Goal: Task Accomplishment & Management: Complete application form

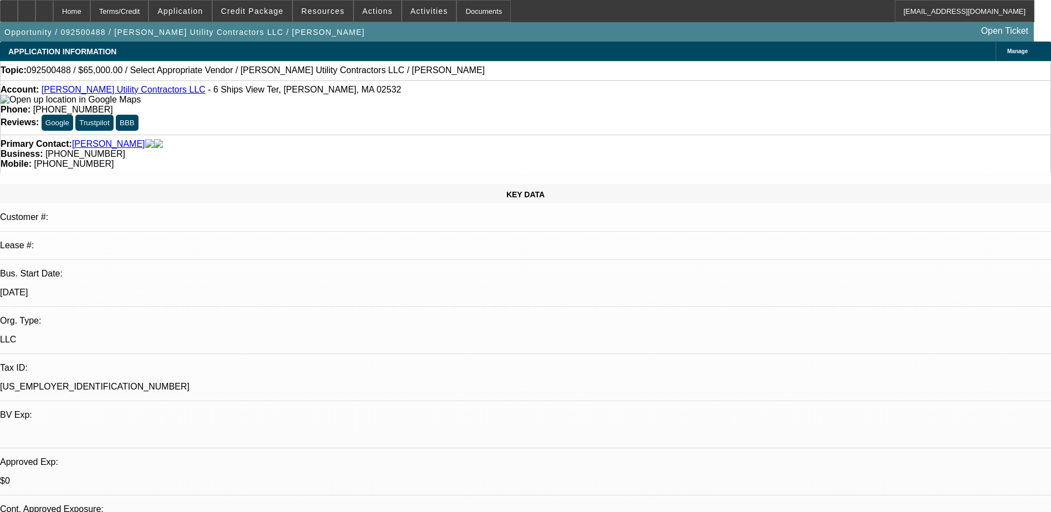
select select "0"
select select "2"
select select "0.1"
select select "4"
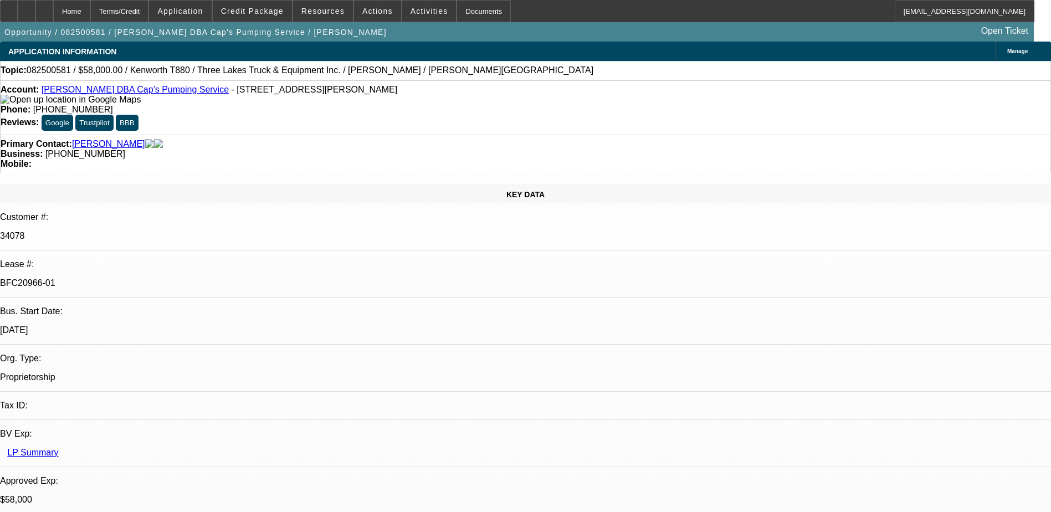
select select "0"
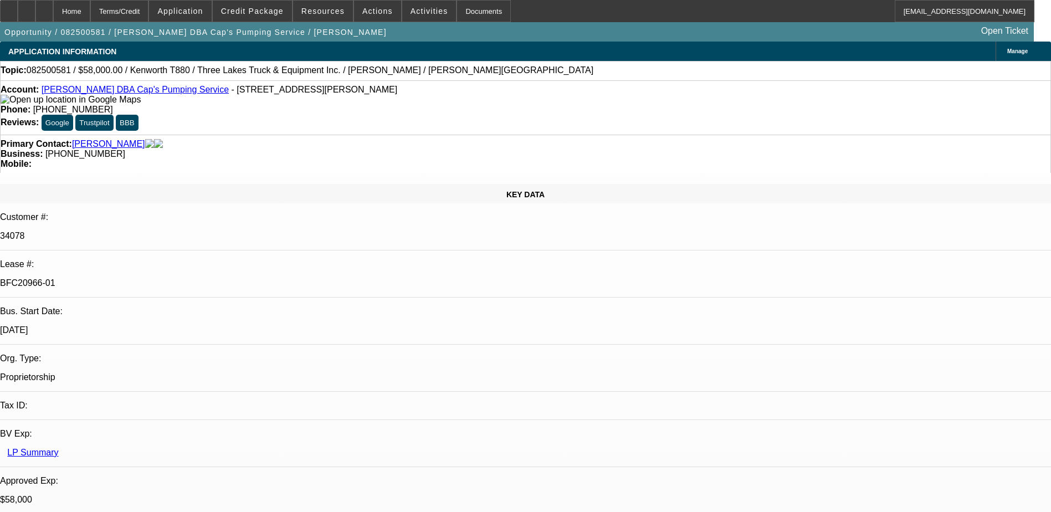
select select "0"
select select "0.1"
select select "0"
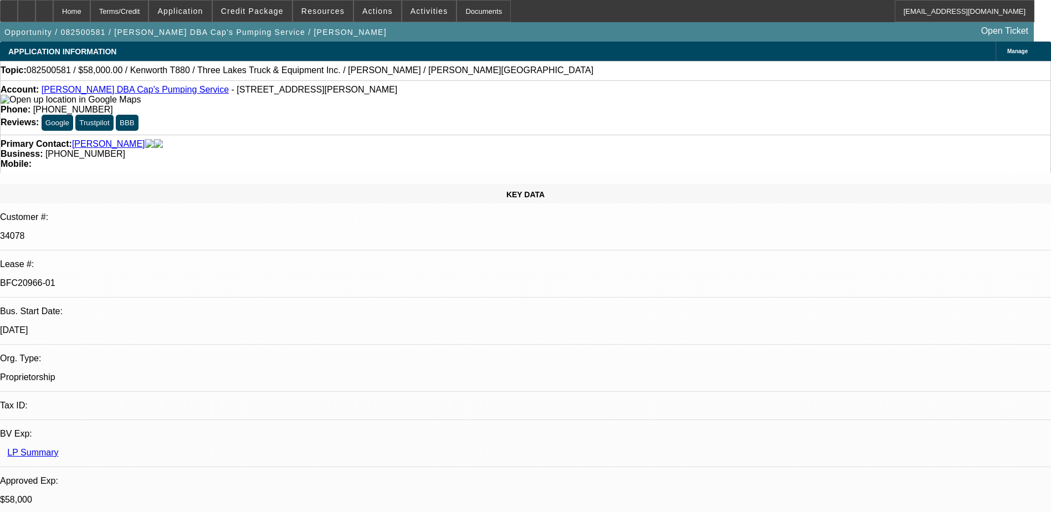
select select "0"
select select "0.1"
select select "1"
select select "9"
select select "6"
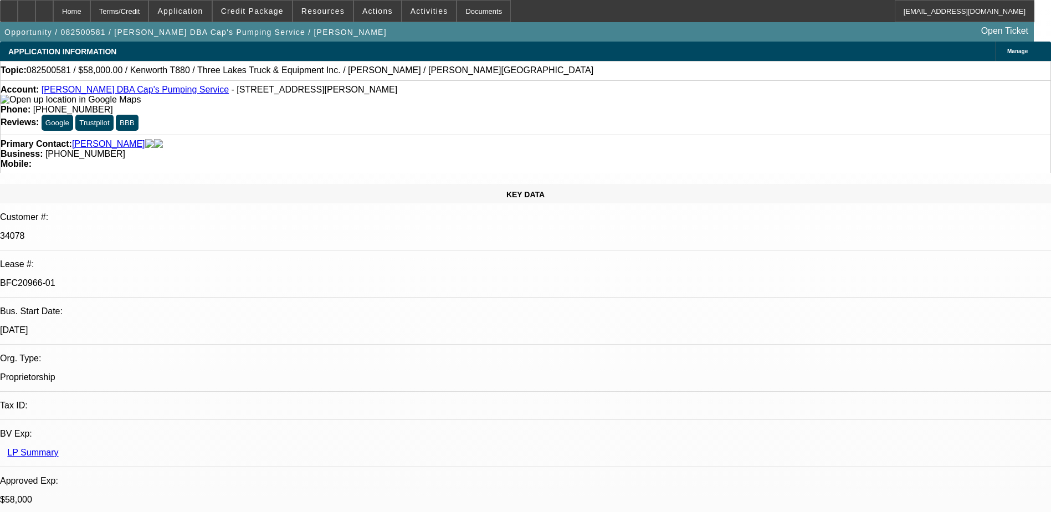
select select "1"
select select "9"
select select "6"
select select "1"
select select "9"
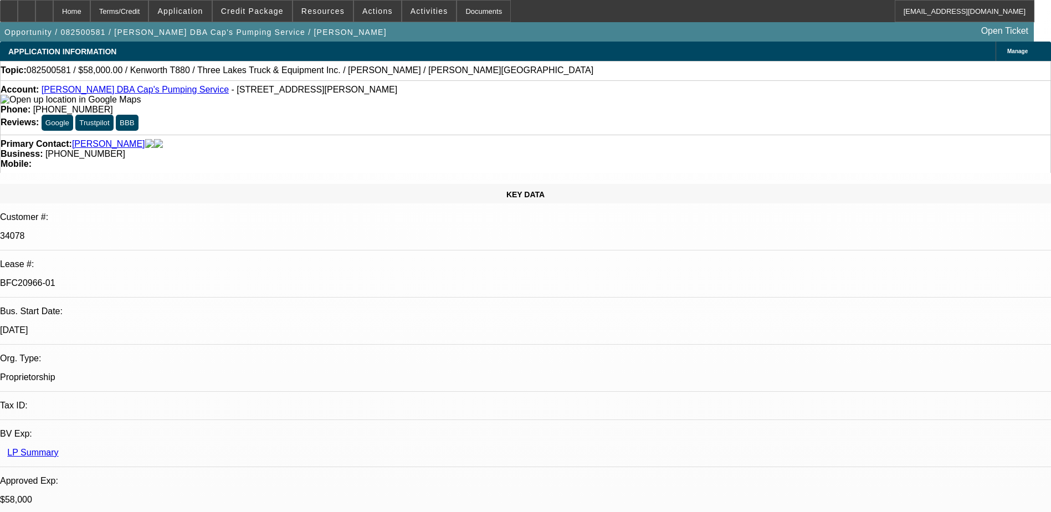
select select "4"
select select "1"
select select "4"
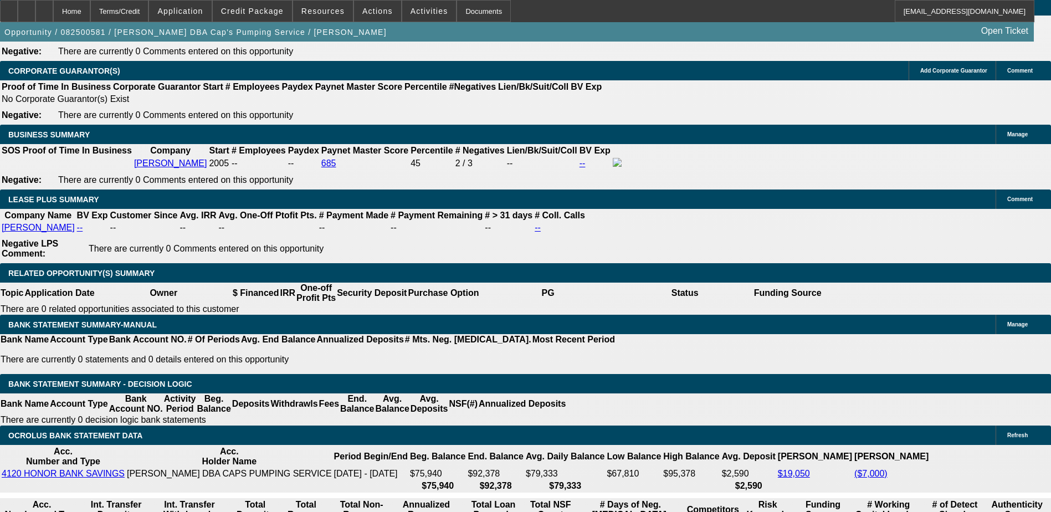
scroll to position [1782, 0]
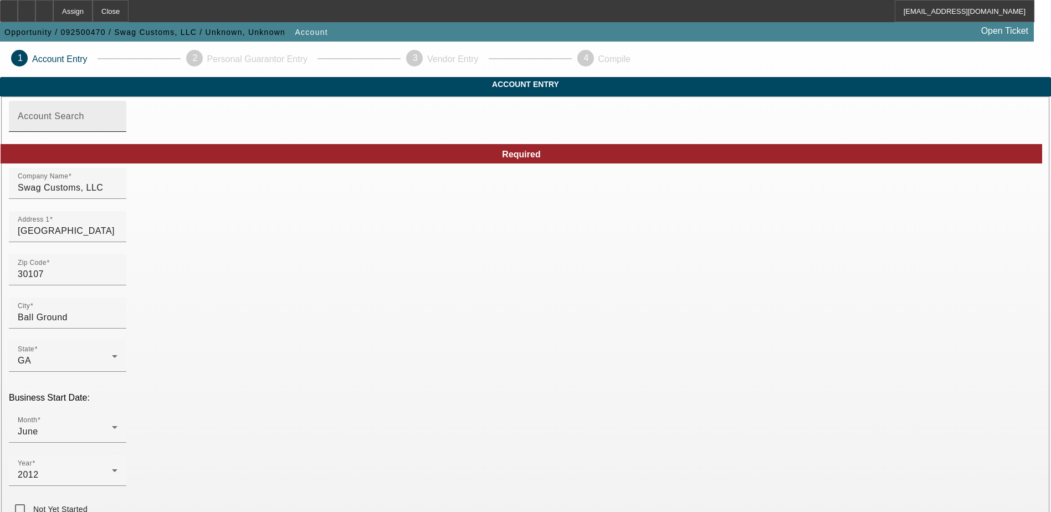
click at [84, 121] on mat-label "Account Search" at bounding box center [51, 115] width 67 height 9
click at [118, 127] on input "Account Search" at bounding box center [68, 120] width 100 height 13
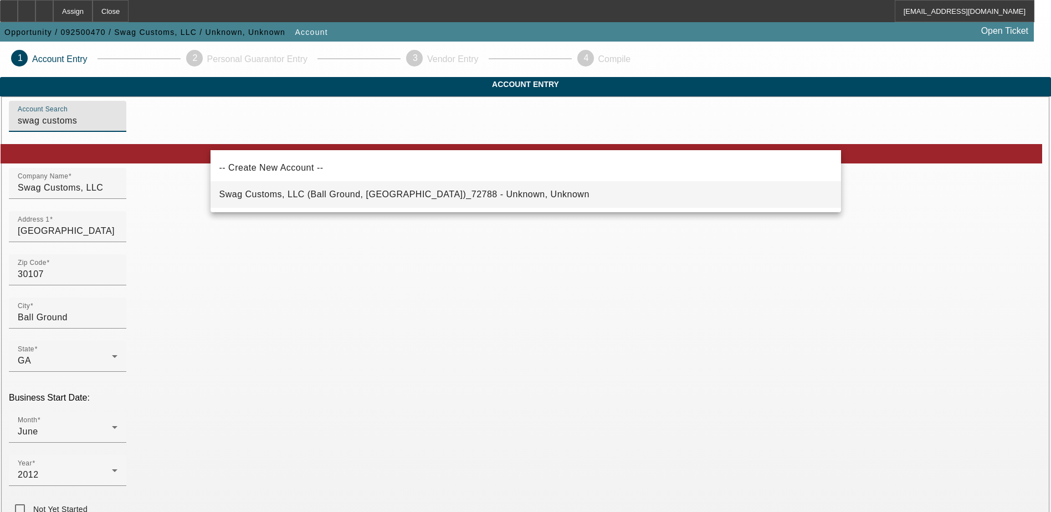
click at [340, 197] on span "Swag Customs, LLC (Ball Ground, GA)_72788 - Unknown, Unknown" at bounding box center [405, 194] width 370 height 9
type input "Swag Customs, LLC (Ball Ground, GA)_72788 - Unknown, Unknown"
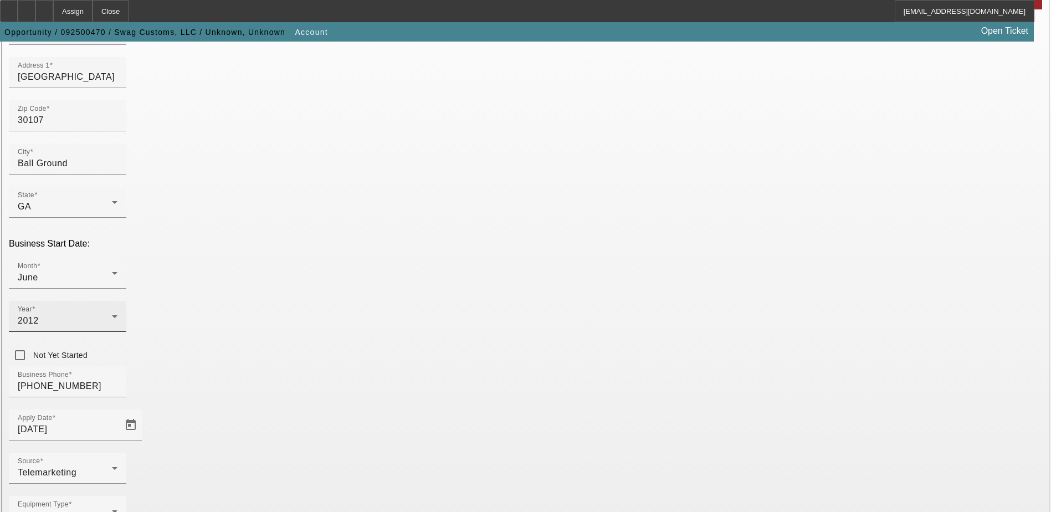
scroll to position [187, 0]
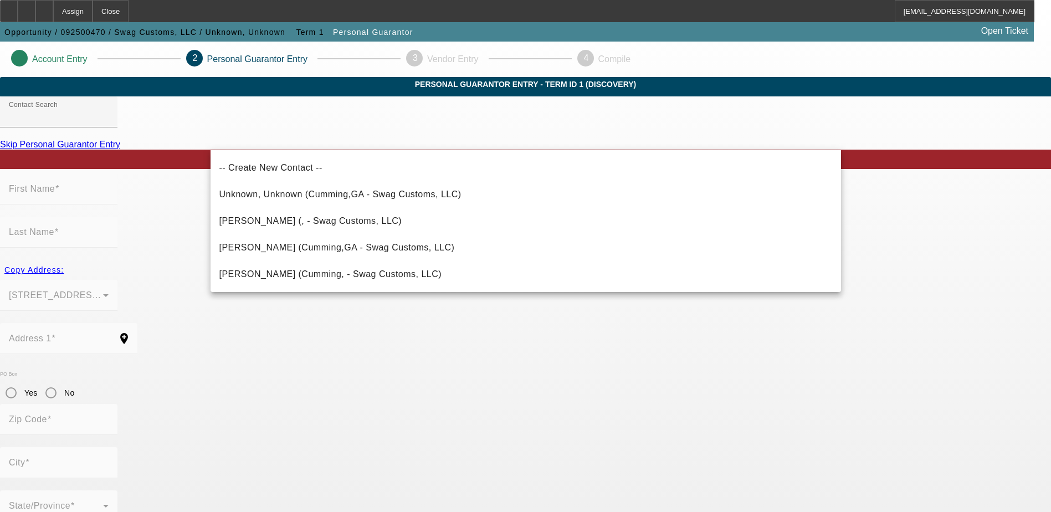
drag, startPoint x: 443, startPoint y: 246, endPoint x: 108, endPoint y: 248, distance: 335.4
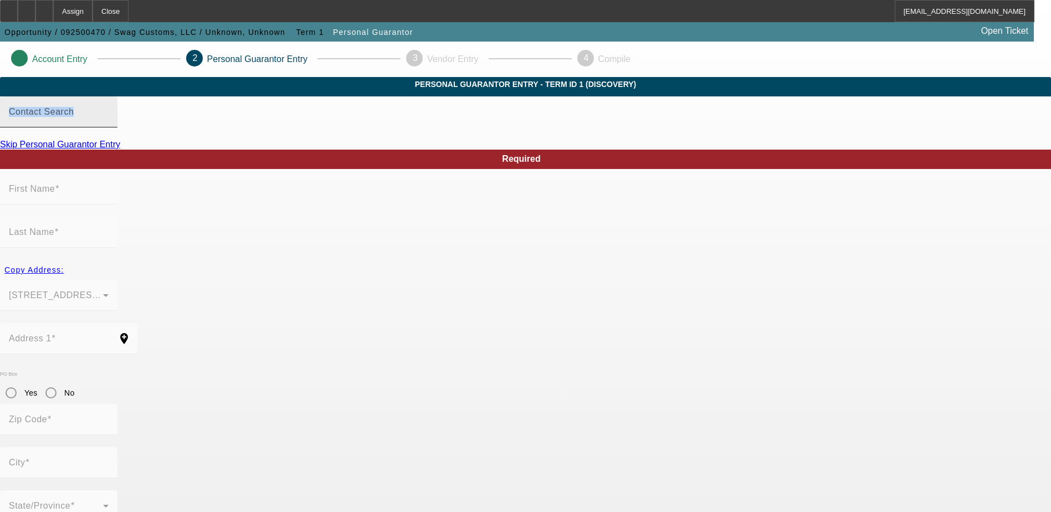
drag, startPoint x: 108, startPoint y: 248, endPoint x: 303, endPoint y: 139, distance: 223.9
click at [109, 123] on input "Contact Search" at bounding box center [59, 116] width 100 height 13
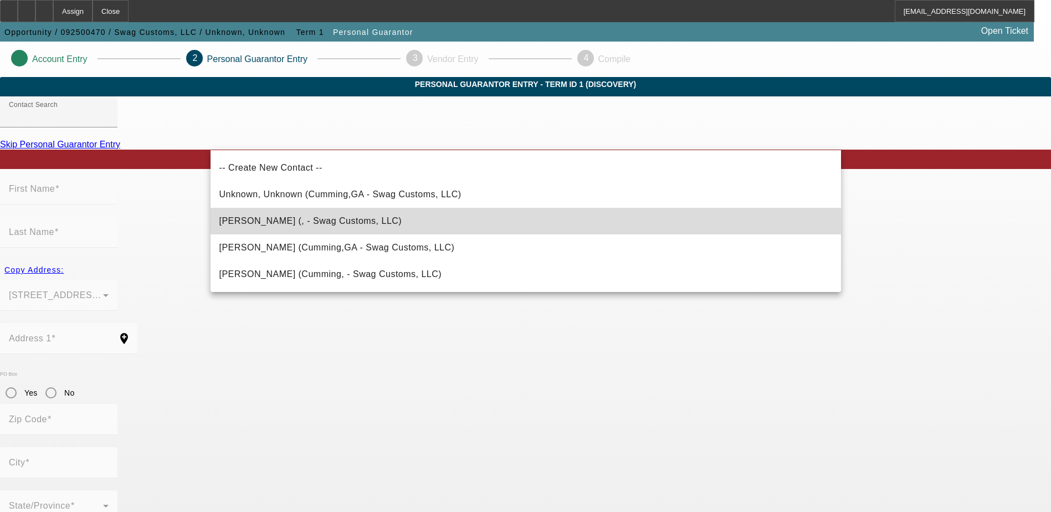
click at [260, 226] on span "Morrison, Lee (, - Swag Customs, LLC)" at bounding box center [311, 221] width 183 height 13
type input "Morrison, Lee (, - Swag Customs, LLC)"
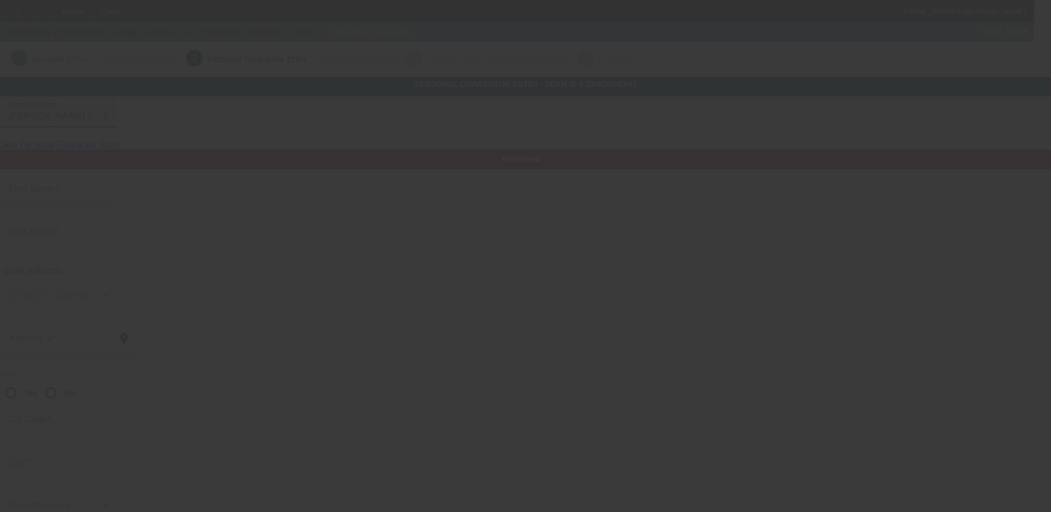
type input "Lee"
type input "Morrison"
radio input "true"
type input "(770) 595-3289"
type input "lee@swagcustoms.com"
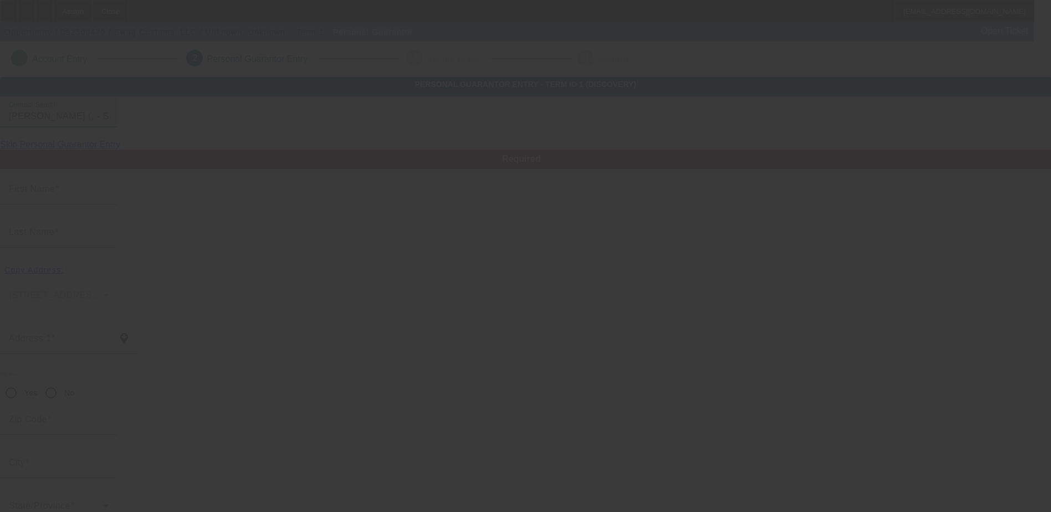
type input "(770) 292-9097"
type input "(678) 896-7899"
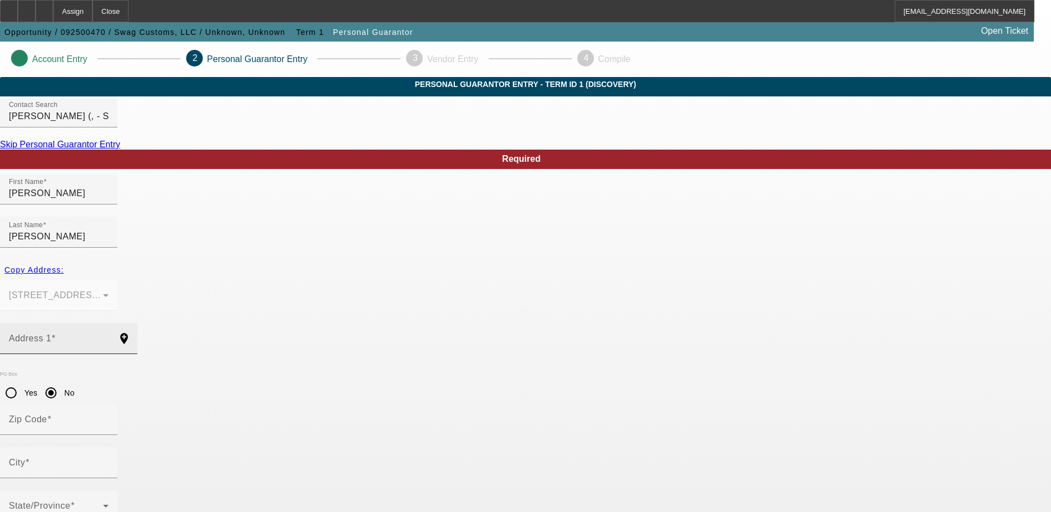
click at [109, 323] on div "Address 1" at bounding box center [59, 338] width 100 height 31
click at [109, 336] on input "Address 1" at bounding box center [59, 342] width 100 height 13
paste input "125 Whitfield Drive"
type input "125 Whitfield Drive"
click at [109, 461] on input "City" at bounding box center [59, 467] width 100 height 13
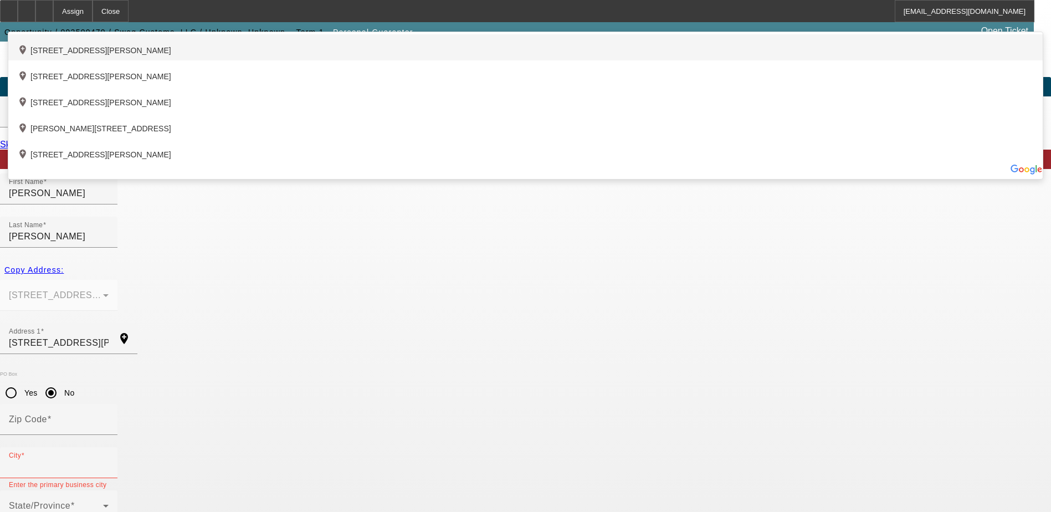
click at [323, 60] on div "add_location 125 Whitfield Drive, Jasper, GA 30143, US" at bounding box center [525, 47] width 1035 height 26
type input "30143"
type input "Jasper"
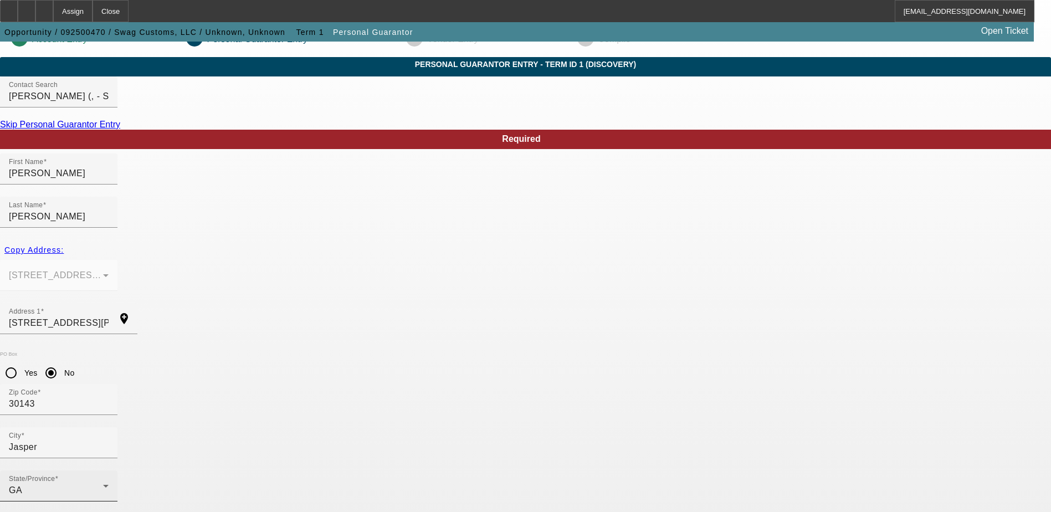
scroll to position [30, 0]
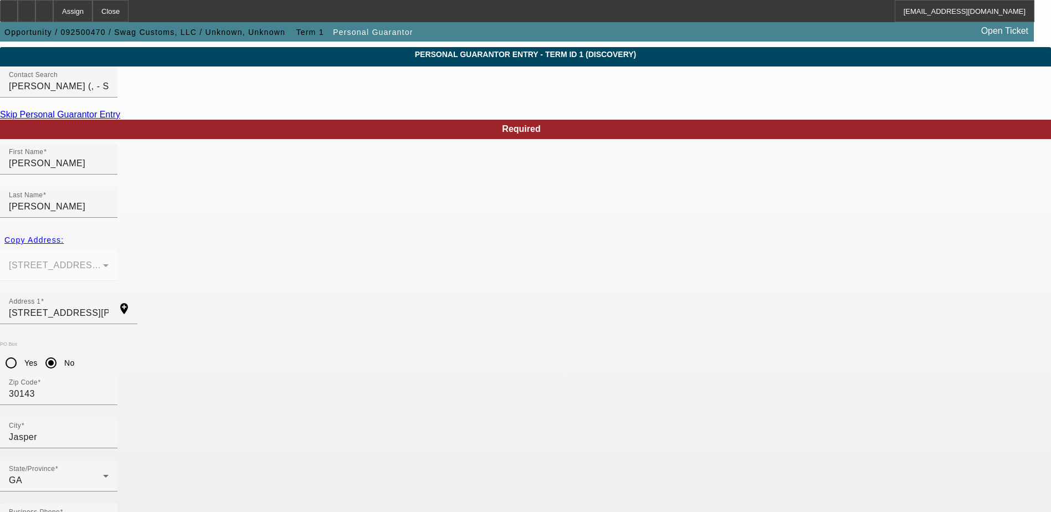
type input "100"
paste input "350-46-7467"
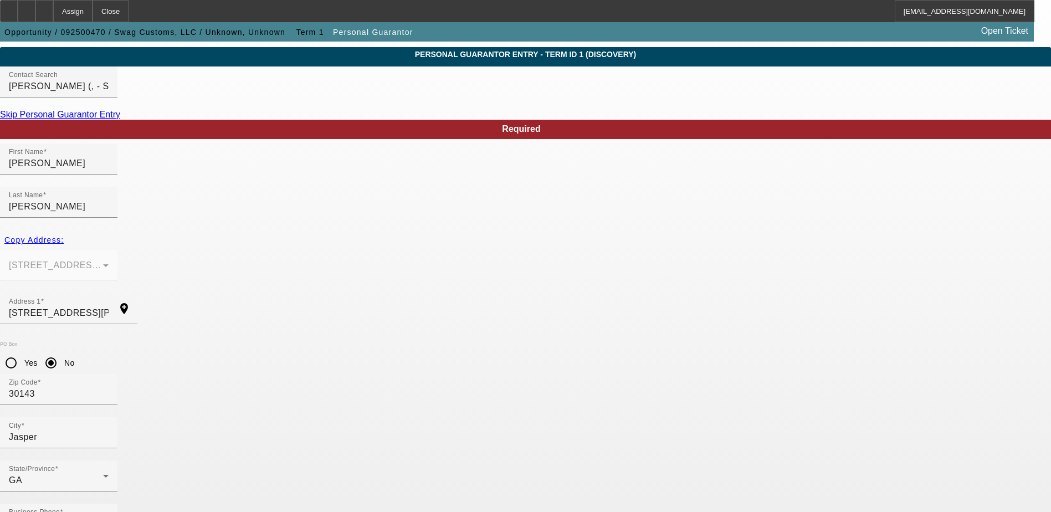
type input "350-46-7467"
drag, startPoint x: 147, startPoint y: 410, endPoint x: 160, endPoint y: 411, distance: 12.8
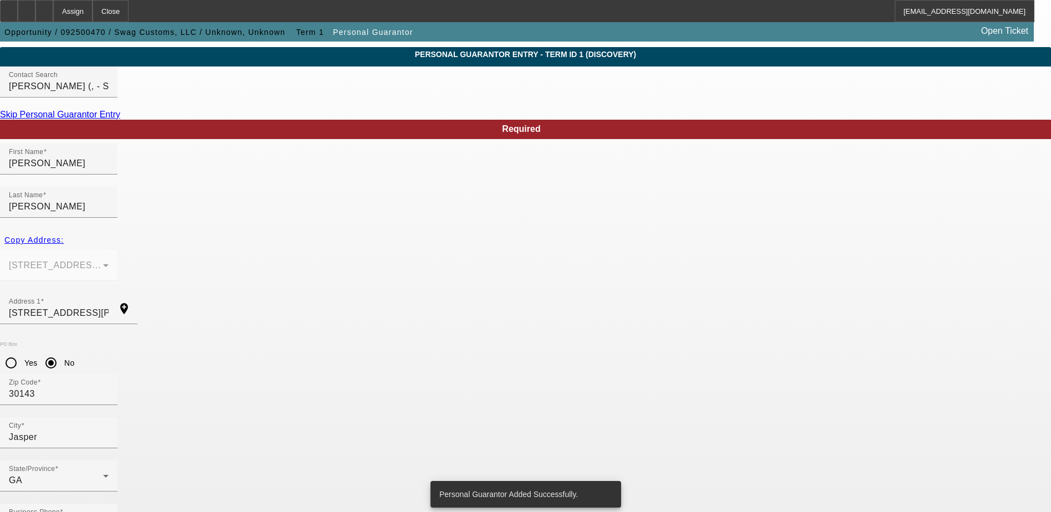
scroll to position [0, 0]
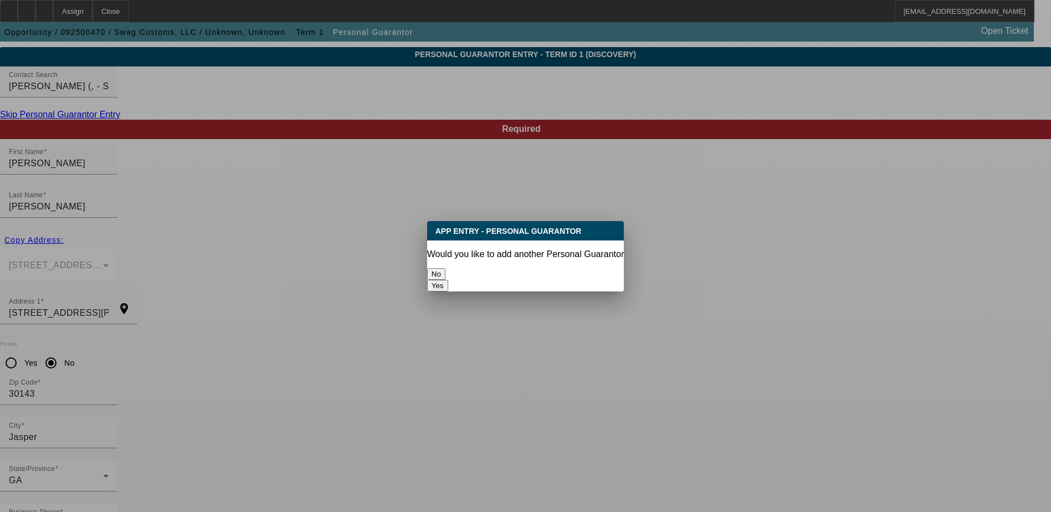
click at [446, 268] on button "No" at bounding box center [436, 274] width 18 height 12
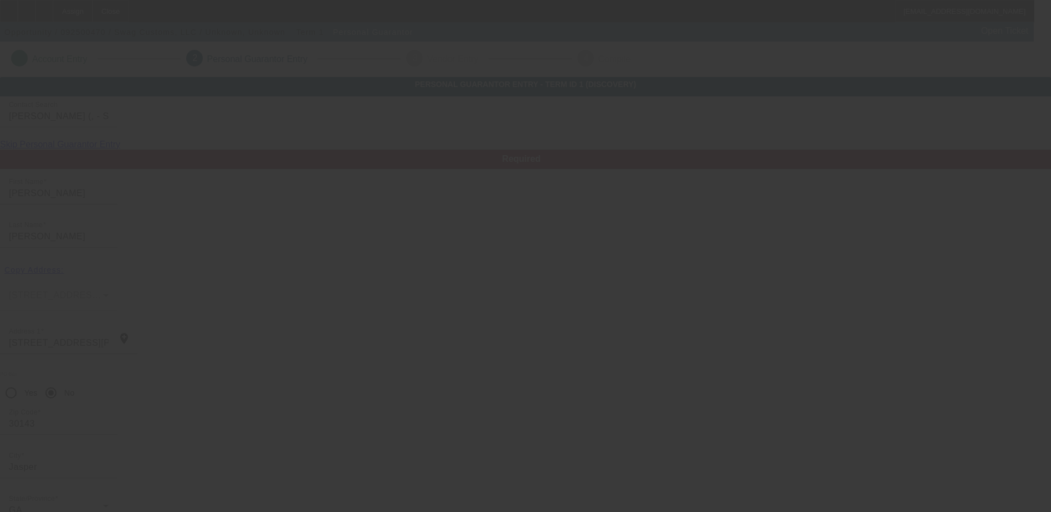
scroll to position [30, 0]
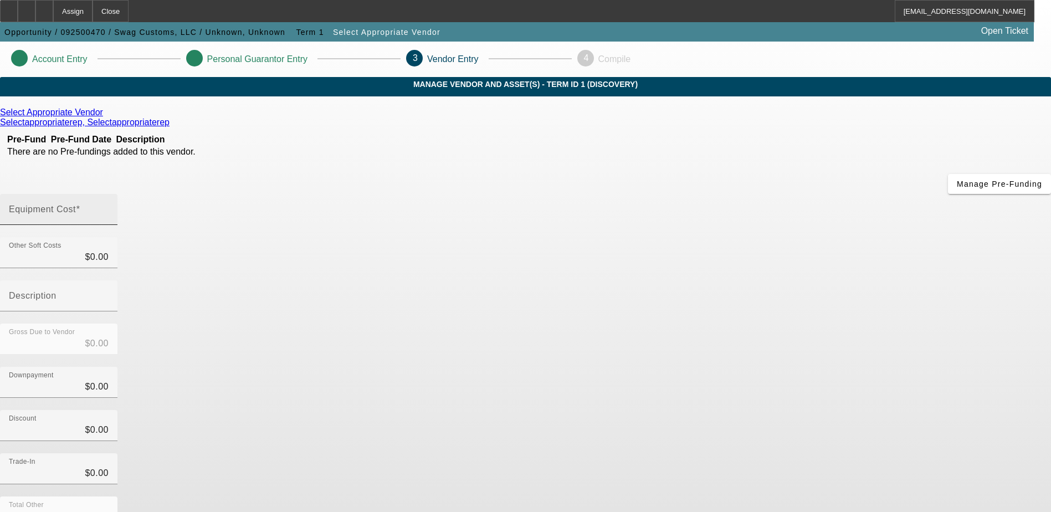
click at [80, 205] on label "Equipment Cost" at bounding box center [45, 210] width 72 height 10
click at [109, 207] on input "Equipment Cost" at bounding box center [59, 213] width 100 height 13
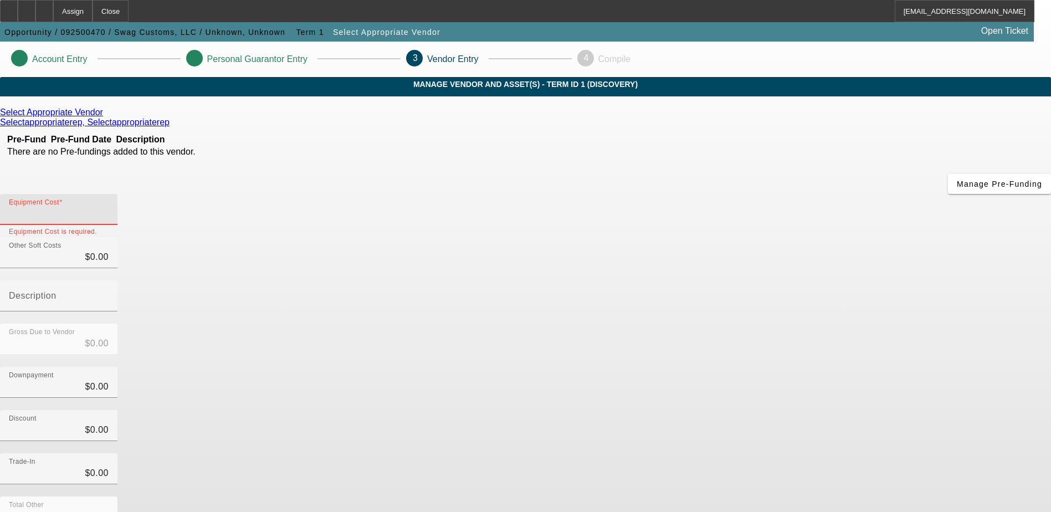
type input "5"
type input "$5.00"
type input "50"
type input "$50.00"
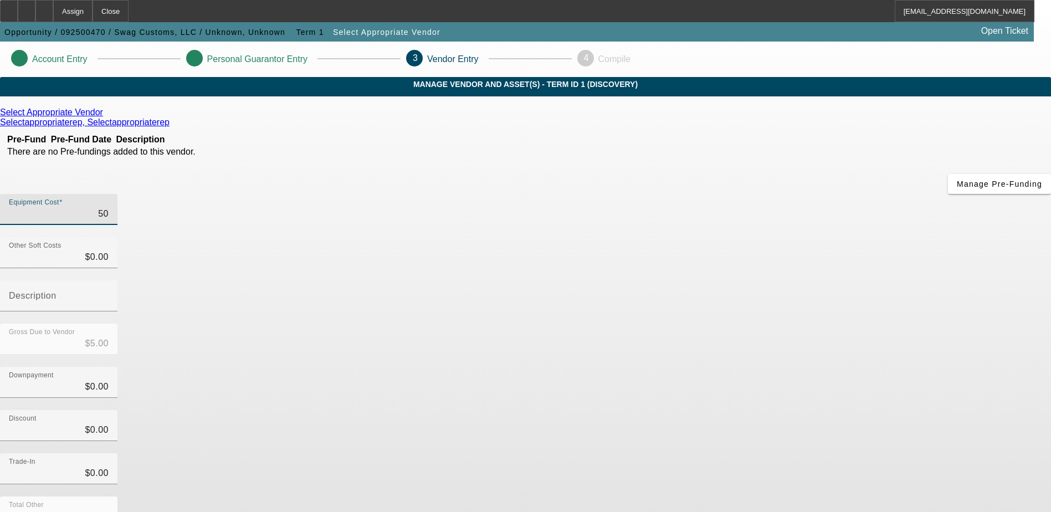
type input "$50.00"
type input "500"
type input "$500.00"
type input "5000"
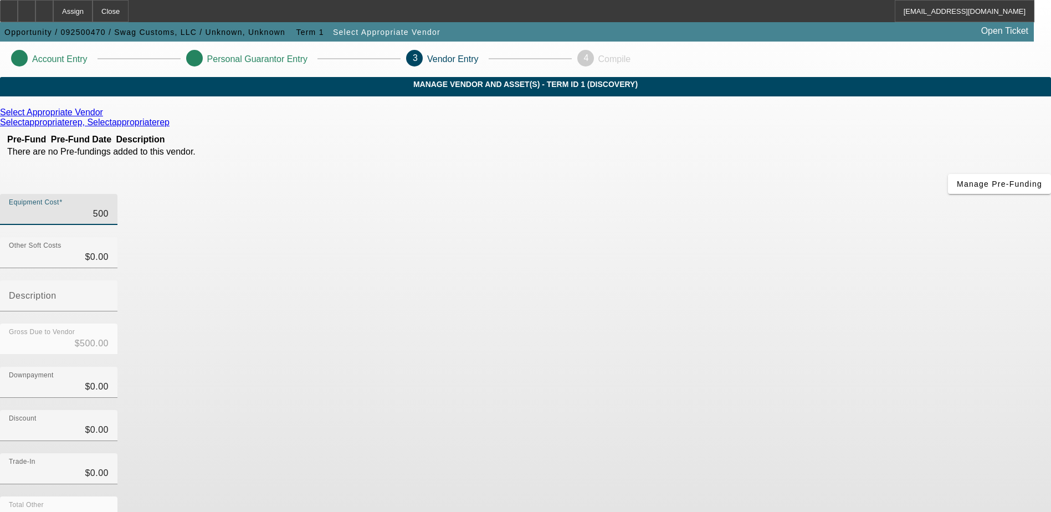
type input "$5,000.00"
type input "50000"
type input "$50,000.00"
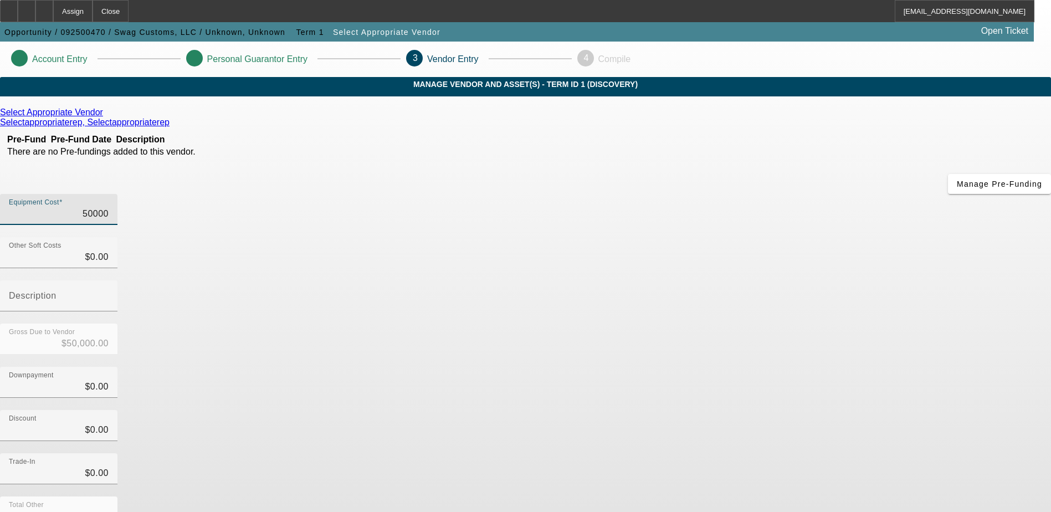
type input "500000"
type input "$500,000.00"
click at [357, 235] on div "Select Appropriate Vendor Selectappropriaterep, Selectappropriaterep Pre-Fund P…" at bounding box center [525, 351] width 1051 height 487
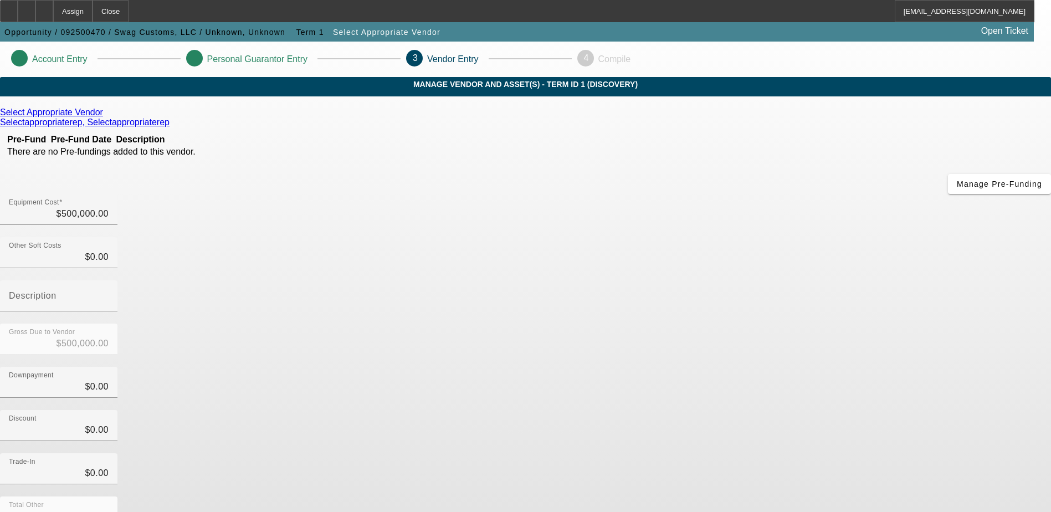
click at [106, 117] on icon at bounding box center [106, 112] width 0 height 9
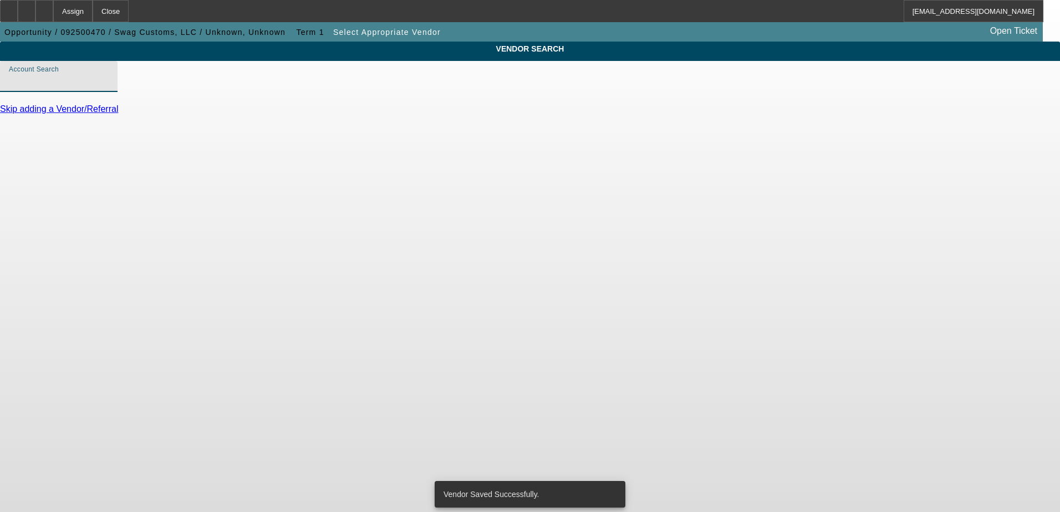
click at [109, 88] on input "Account Search" at bounding box center [59, 80] width 100 height 13
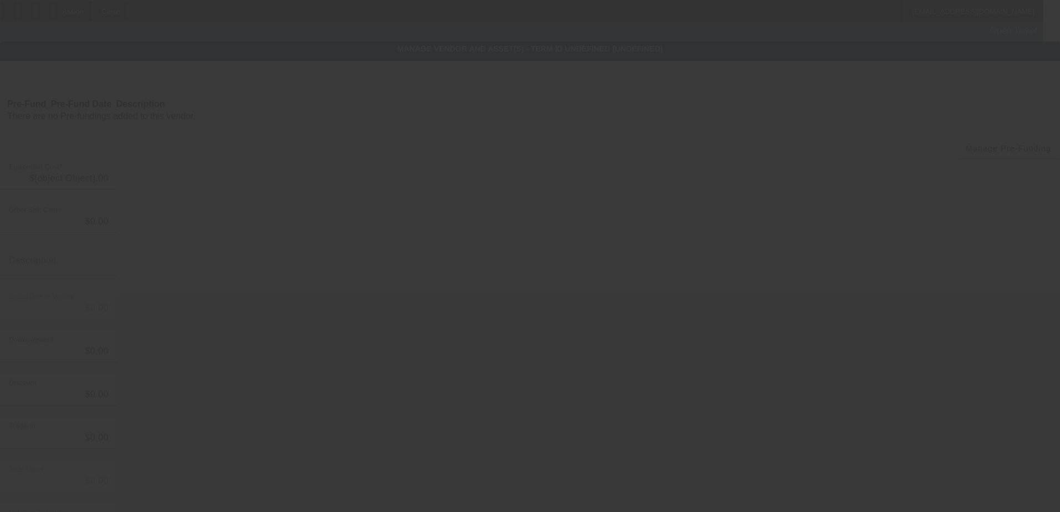
type input "$500,000.00"
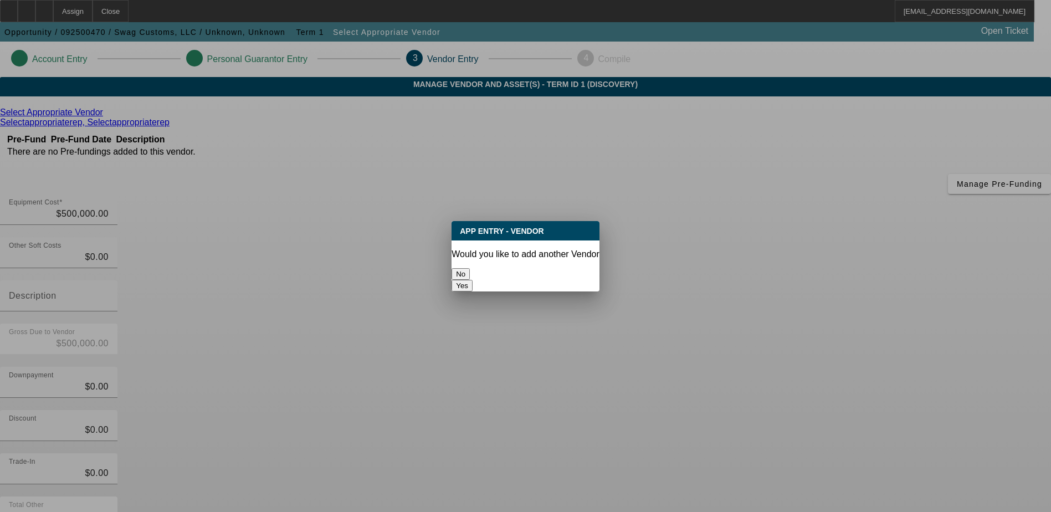
click at [470, 270] on button "No" at bounding box center [461, 274] width 18 height 12
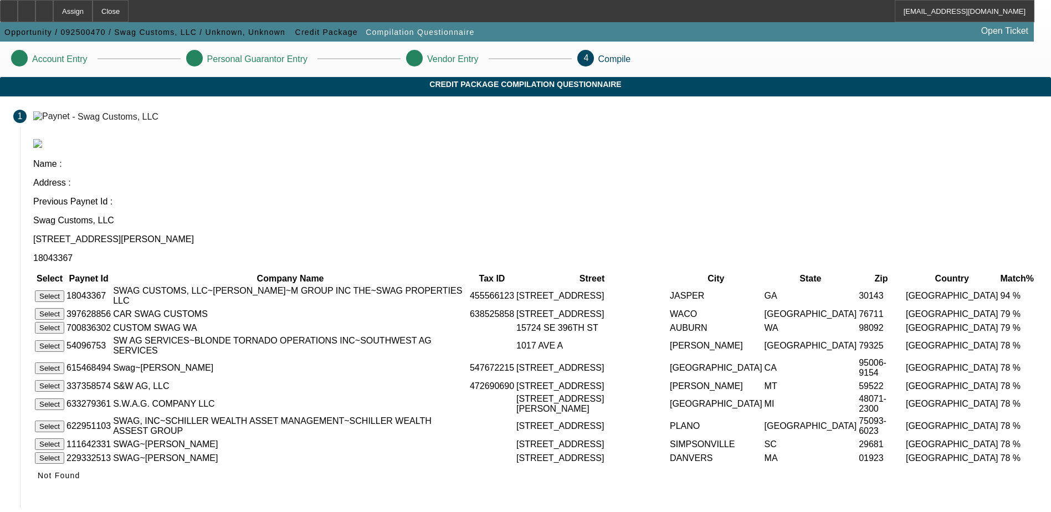
click at [64, 290] on button "Select" at bounding box center [49, 296] width 29 height 12
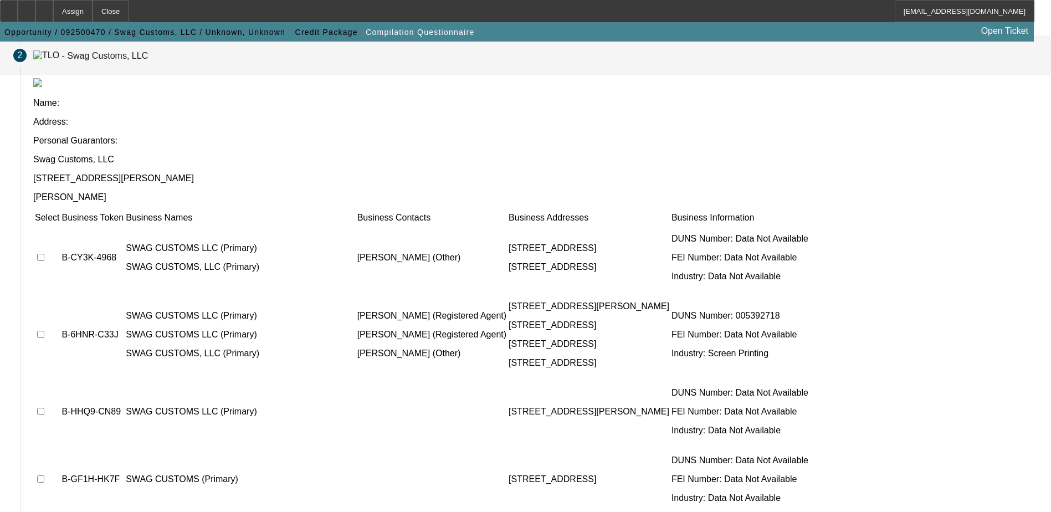
click at [44, 331] on input "checkbox" at bounding box center [40, 334] width 7 height 7
checkbox input "true"
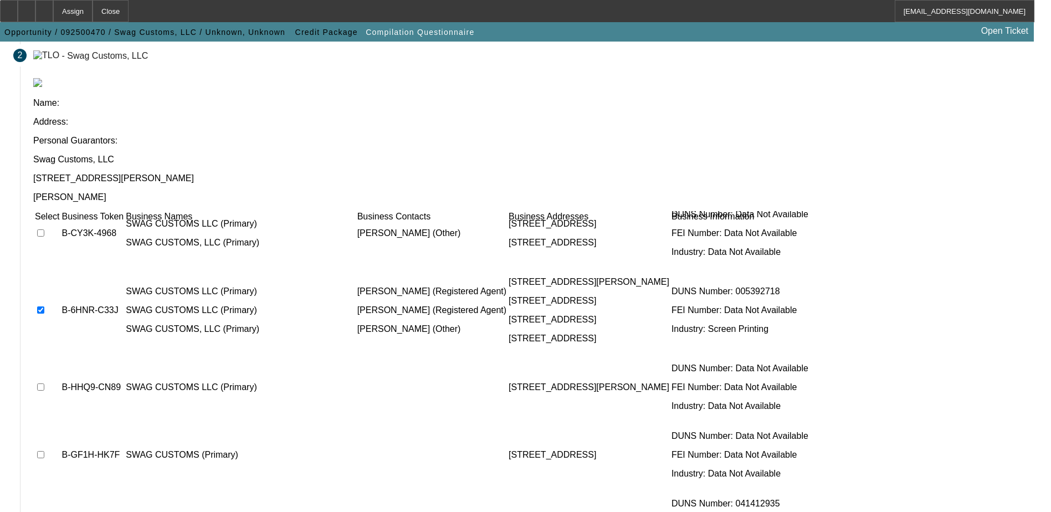
scroll to position [56, 0]
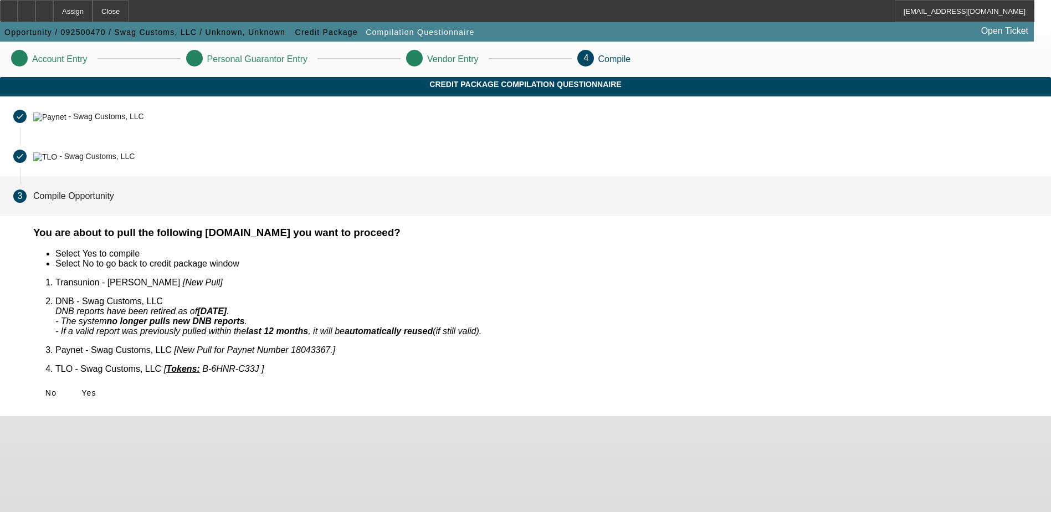
scroll to position [0, 0]
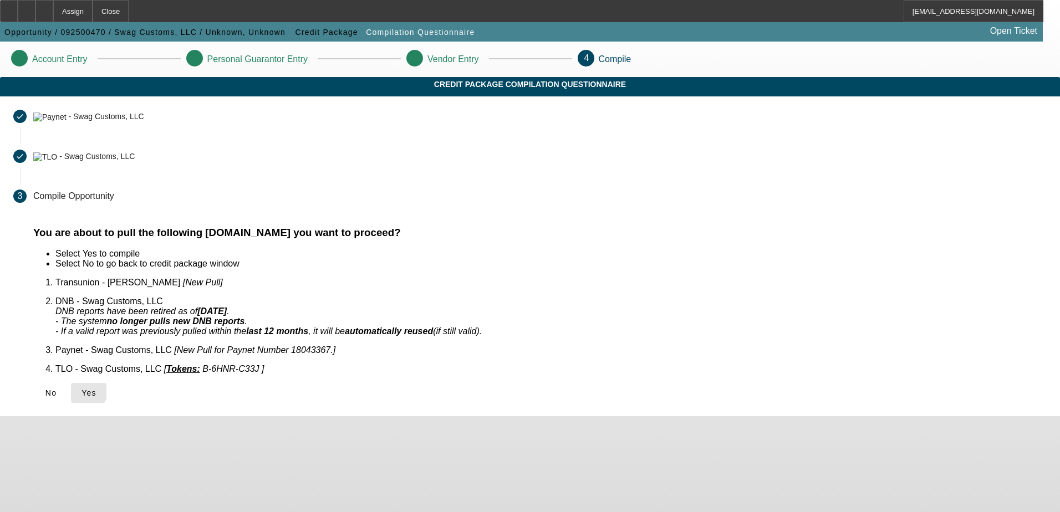
click at [81, 389] on icon at bounding box center [81, 393] width 0 height 9
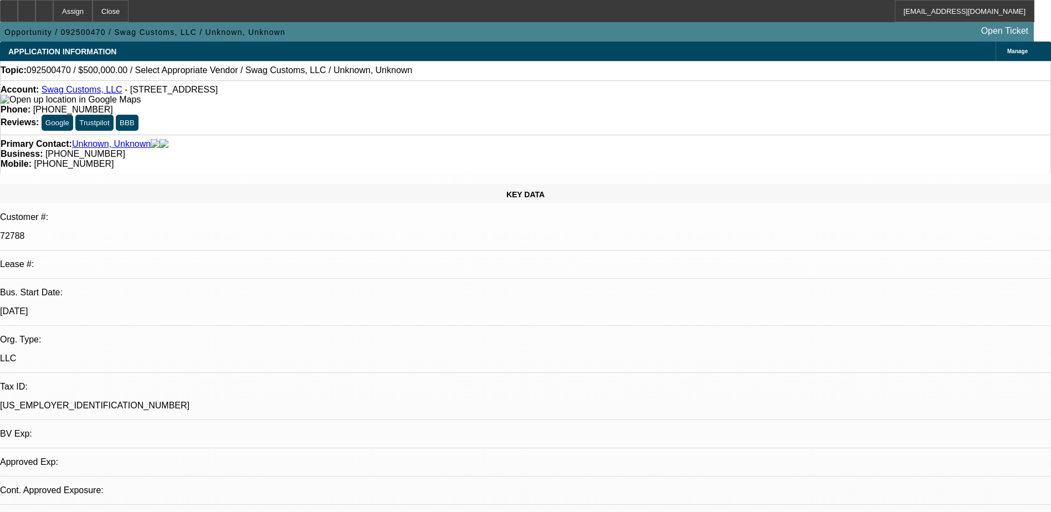
select select "0"
select select "2"
select select "0.1"
select select "1"
select select "2"
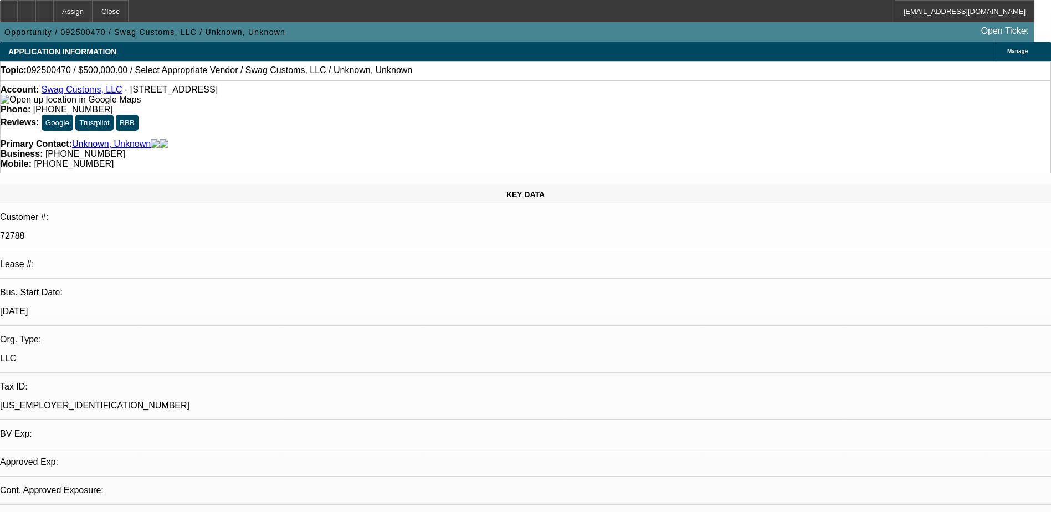
select select "4"
click at [403, 59] on div "APPLICATION INFORMATION Manage" at bounding box center [525, 51] width 1051 height 19
click at [53, 15] on div at bounding box center [44, 11] width 18 height 22
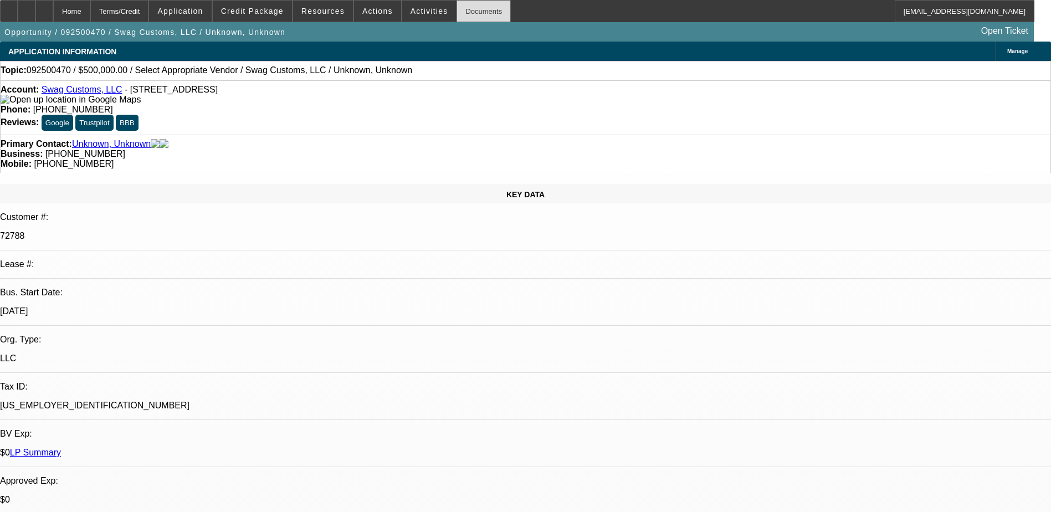
select select "0"
select select "2"
select select "0.1"
select select "1"
select select "2"
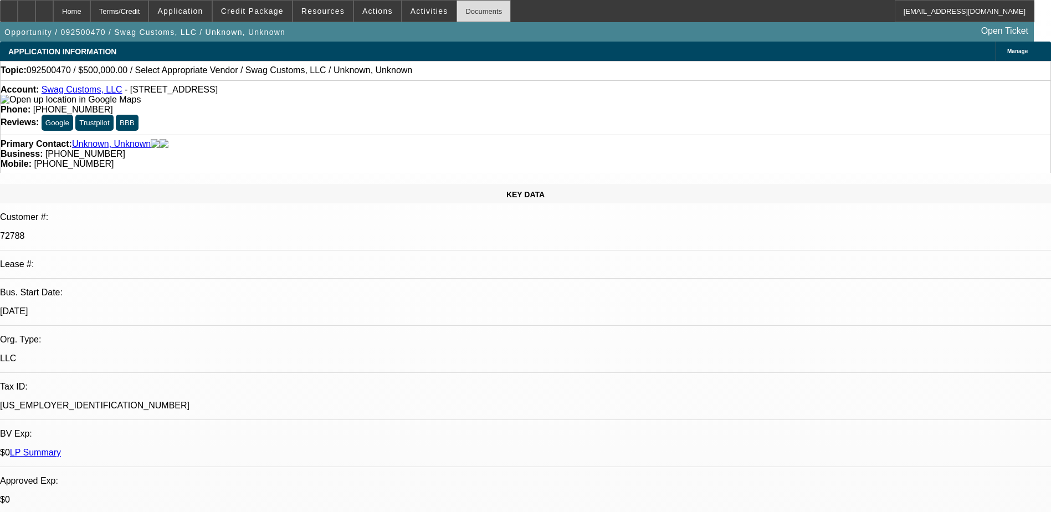
select select "4"
click at [257, 8] on span "Credit Package" at bounding box center [252, 11] width 63 height 9
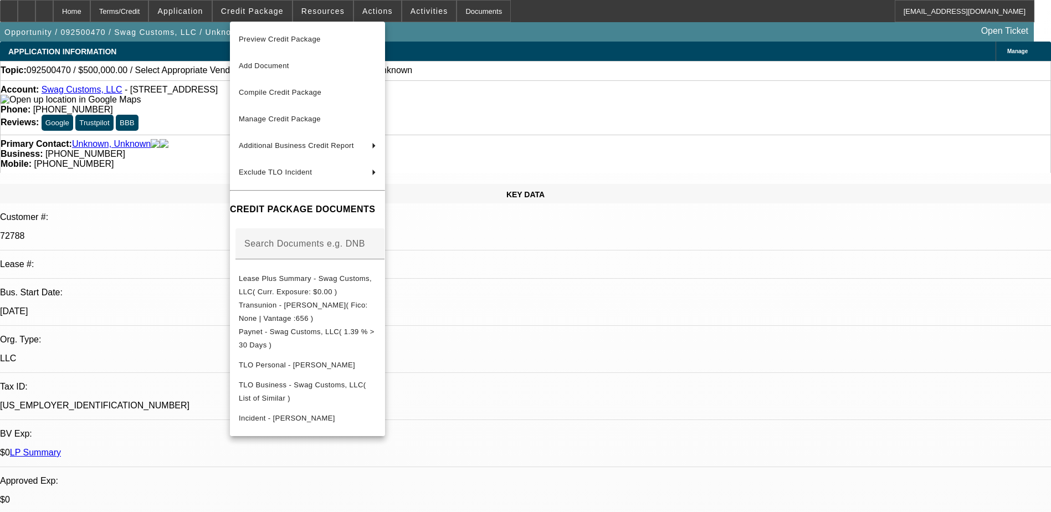
click at [694, 427] on div at bounding box center [525, 256] width 1051 height 512
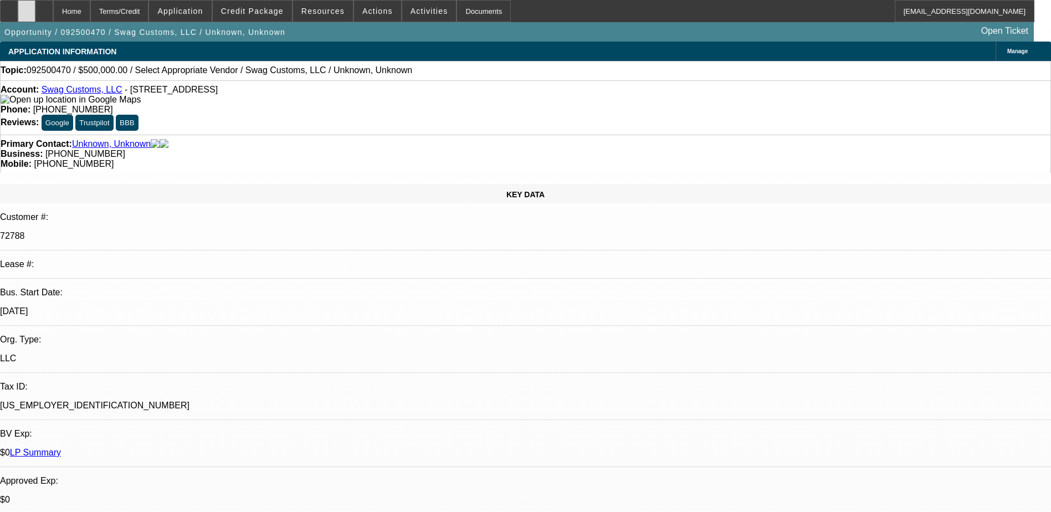
click at [35, 9] on div at bounding box center [27, 11] width 18 height 22
click at [263, 11] on span "Credit Package" at bounding box center [252, 11] width 63 height 9
select select "0"
select select "2"
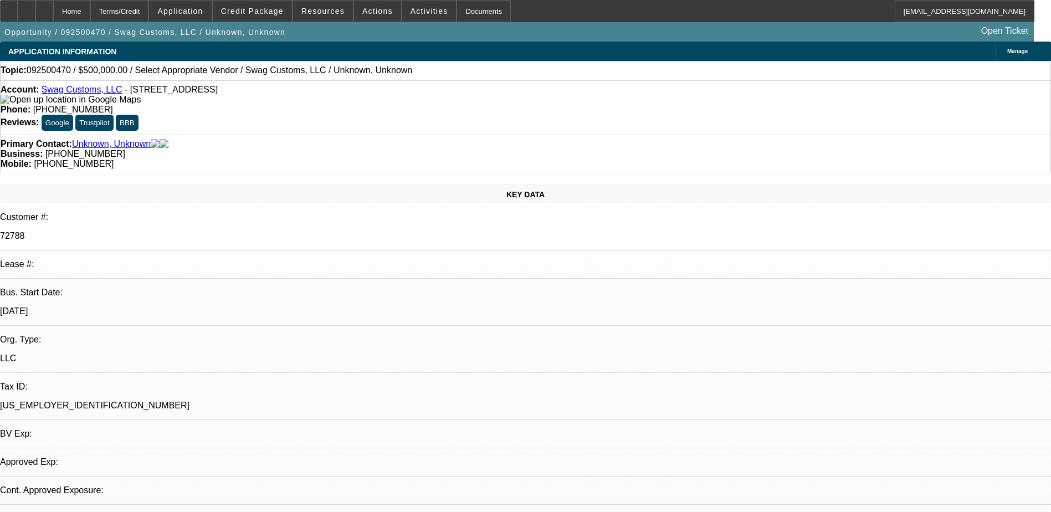
select select "0.1"
select select "1"
select select "2"
select select "4"
click at [281, 13] on span "Credit Package" at bounding box center [252, 11] width 63 height 9
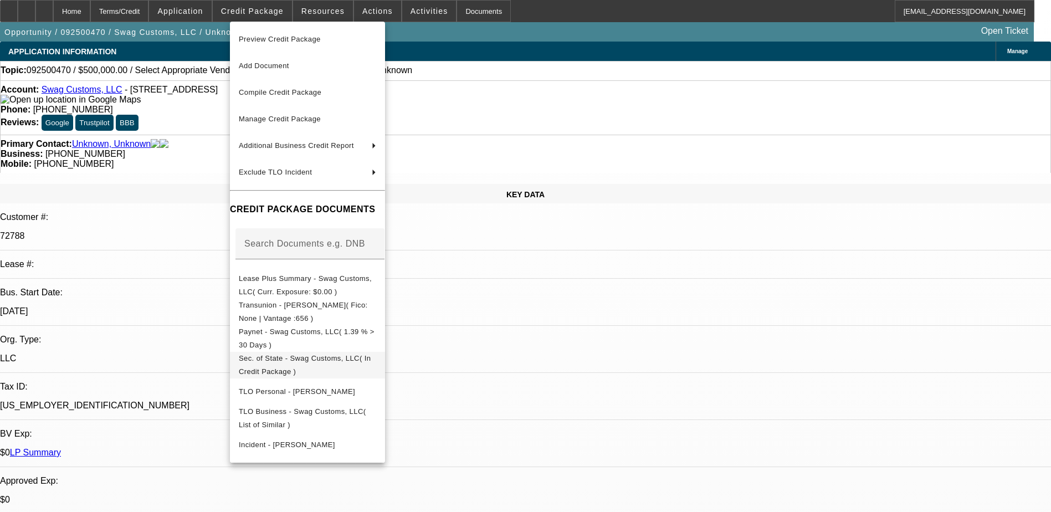
click at [343, 367] on span "Sec. of State - Swag Customs, LLC( In Credit Package )" at bounding box center [307, 365] width 137 height 27
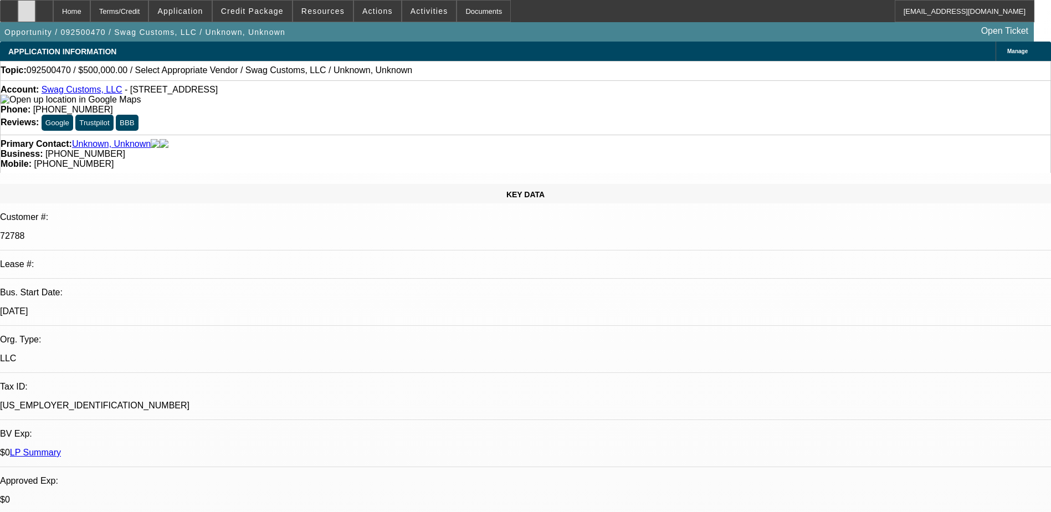
click at [35, 14] on div at bounding box center [27, 11] width 18 height 22
click at [253, 17] on span at bounding box center [252, 11] width 79 height 27
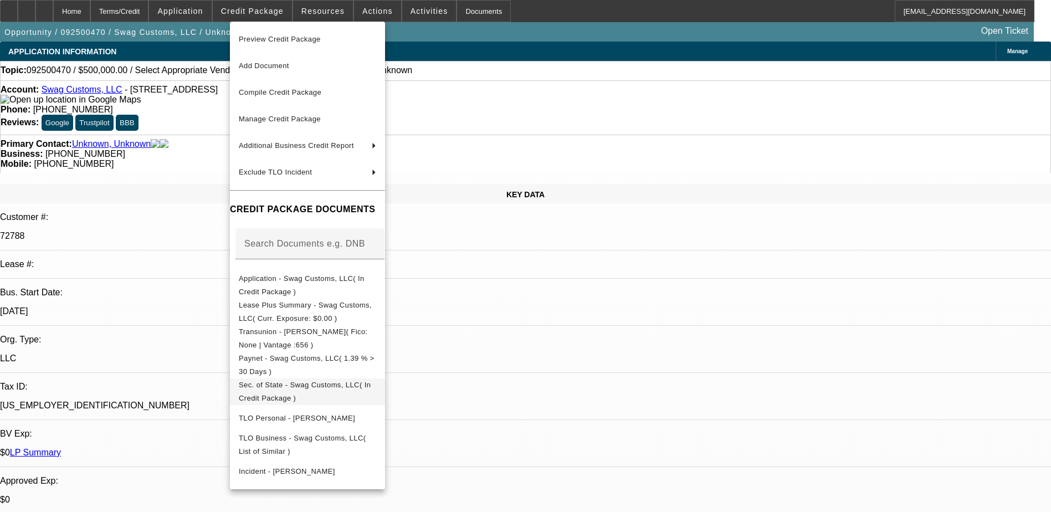
click at [284, 392] on span "Sec. of State - Swag Customs, LLC( In Credit Package )" at bounding box center [307, 392] width 137 height 27
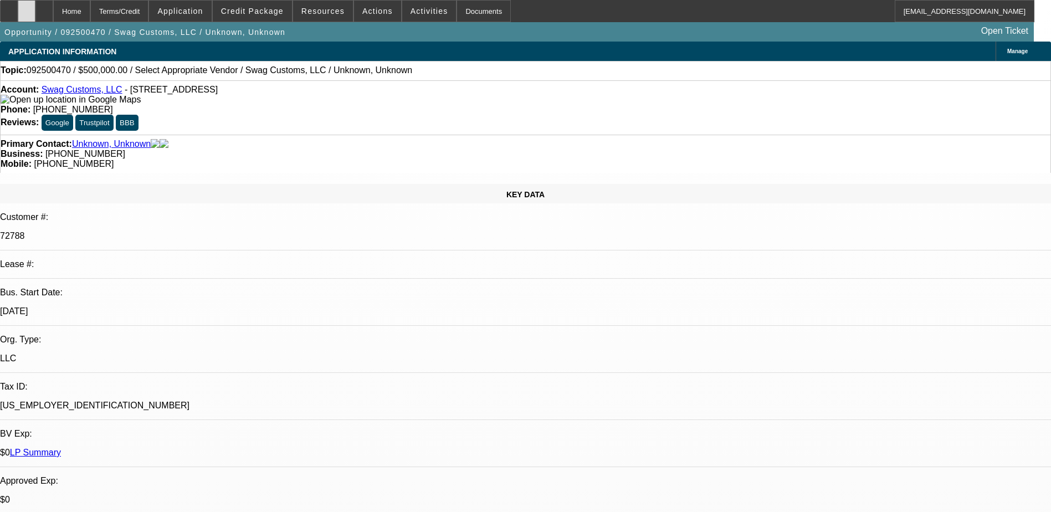
click at [35, 11] on div at bounding box center [27, 11] width 18 height 22
click at [53, 5] on div at bounding box center [44, 11] width 18 height 22
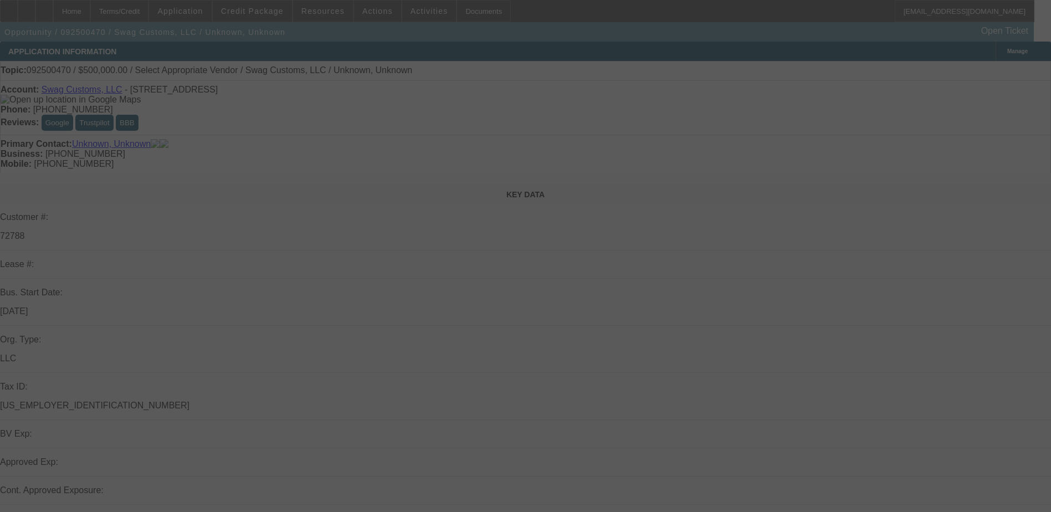
click at [267, 13] on div at bounding box center [525, 256] width 1051 height 512
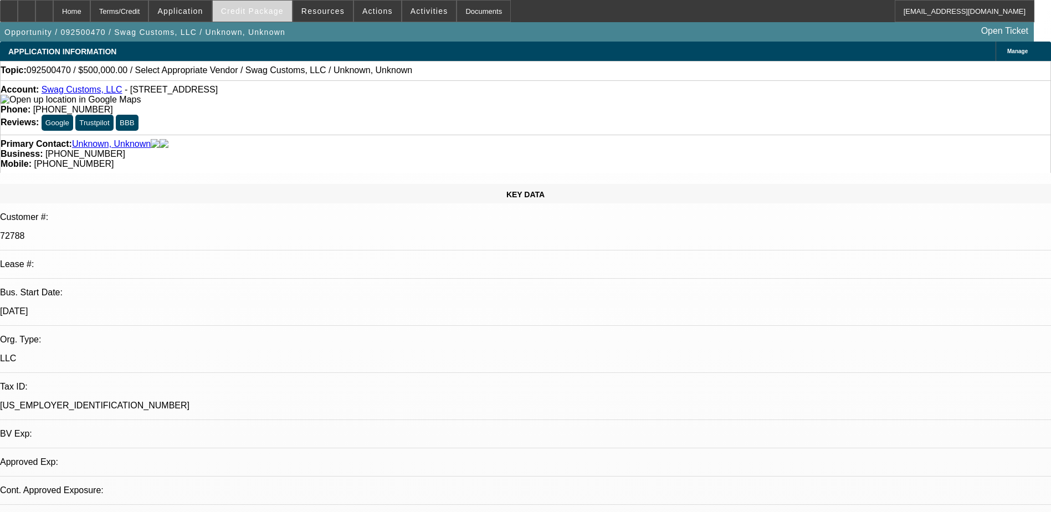
select select "0"
select select "2"
select select "0.1"
click at [257, 11] on span "Credit Package" at bounding box center [252, 11] width 63 height 9
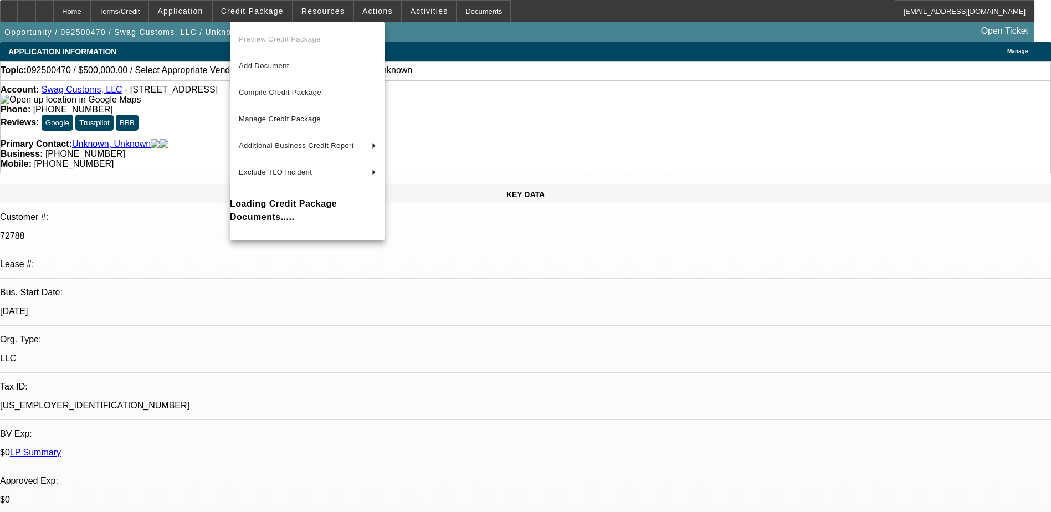
select select "1"
select select "2"
select select "4"
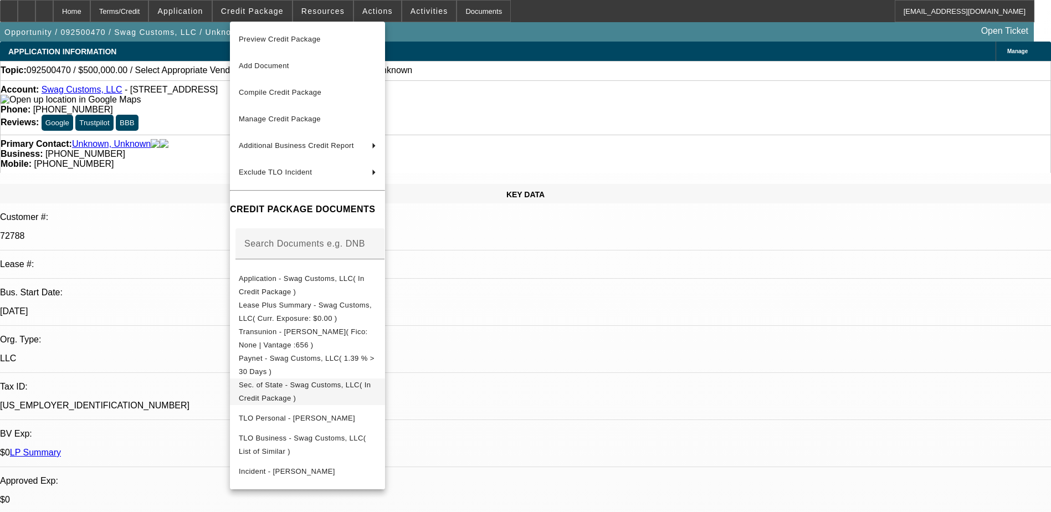
drag, startPoint x: 313, startPoint y: 391, endPoint x: 270, endPoint y: 376, distance: 45.0
click at [270, 379] on button "Sec. of State - Swag Customs, LLC( In Credit Package )" at bounding box center [307, 392] width 155 height 27
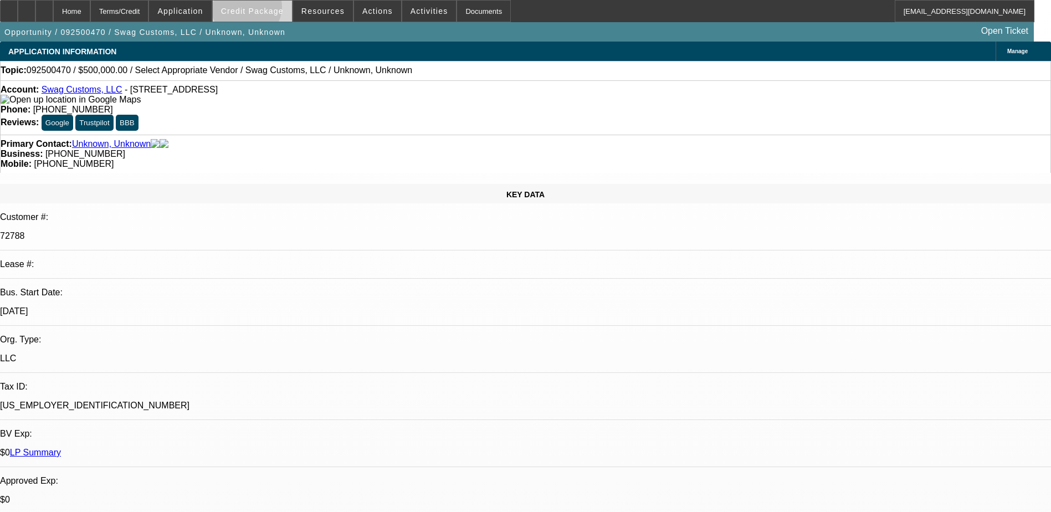
click at [264, 9] on span "Credit Package" at bounding box center [252, 11] width 63 height 9
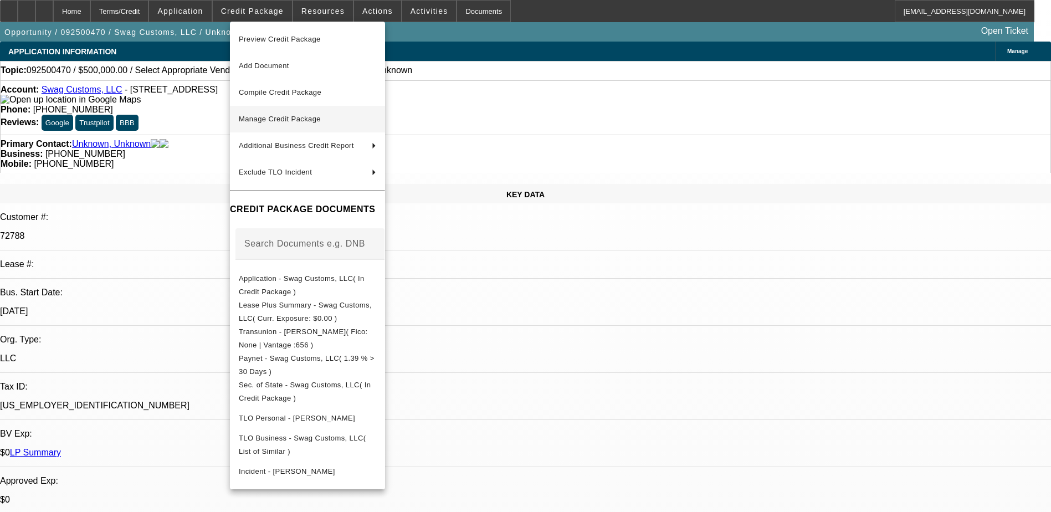
click at [307, 114] on span "Manage Credit Package" at bounding box center [307, 119] width 137 height 13
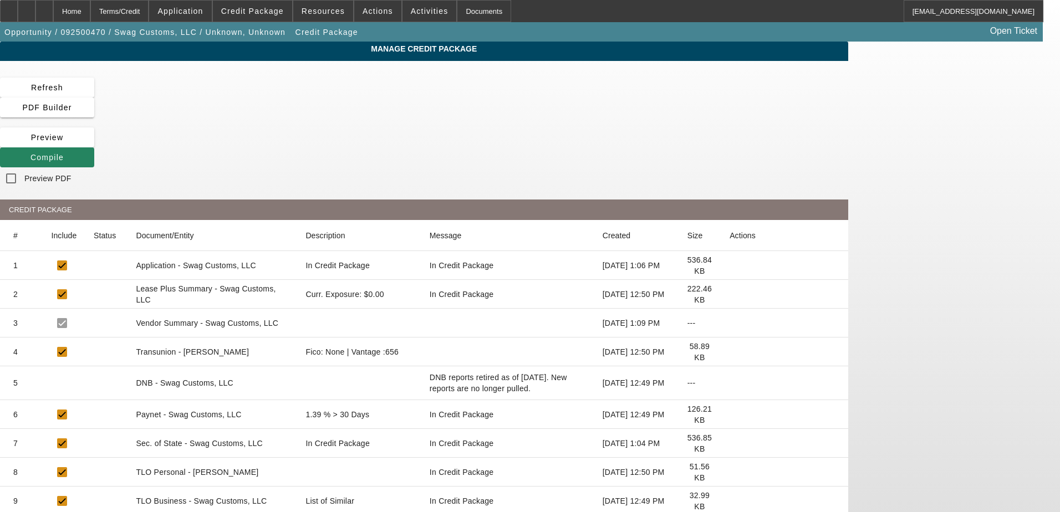
click at [729, 443] on icon at bounding box center [729, 443] width 0 height 0
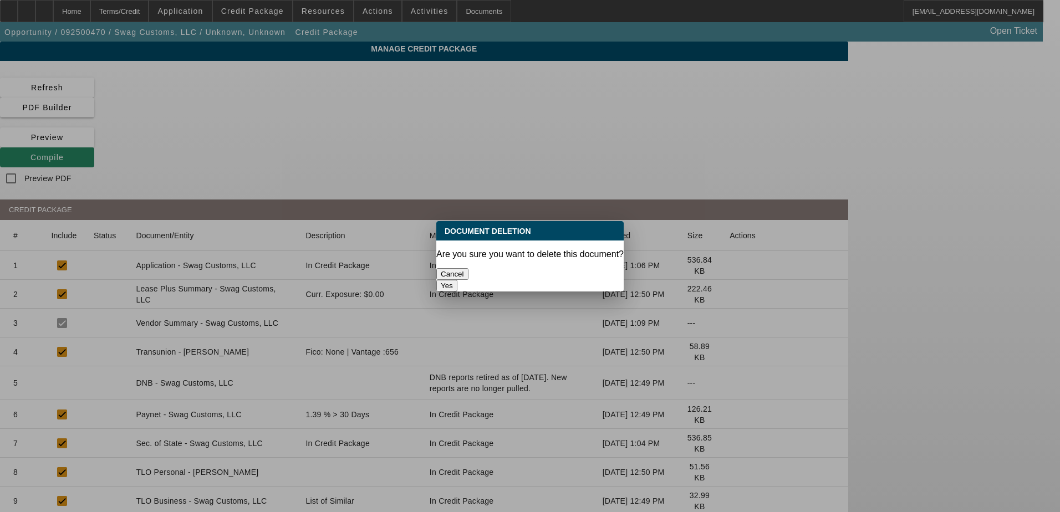
click at [457, 280] on button "Yes" at bounding box center [446, 286] width 21 height 12
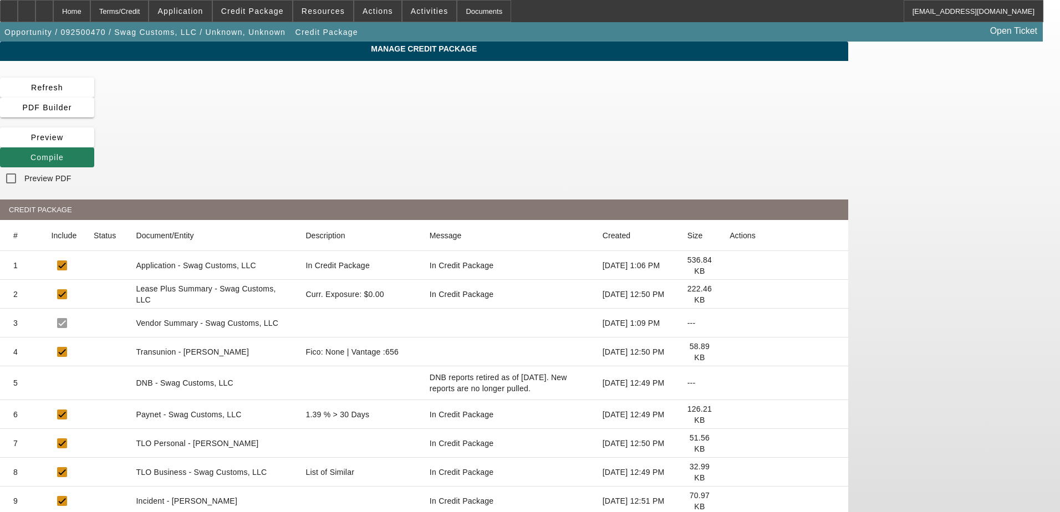
click at [30, 153] on icon at bounding box center [30, 157] width 0 height 9
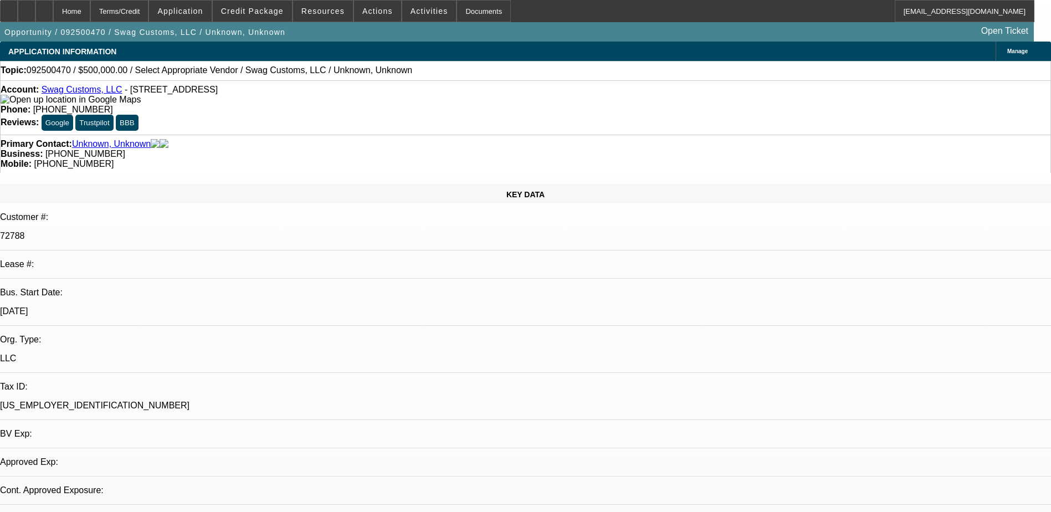
select select "0"
select select "2"
select select "0.1"
select select "4"
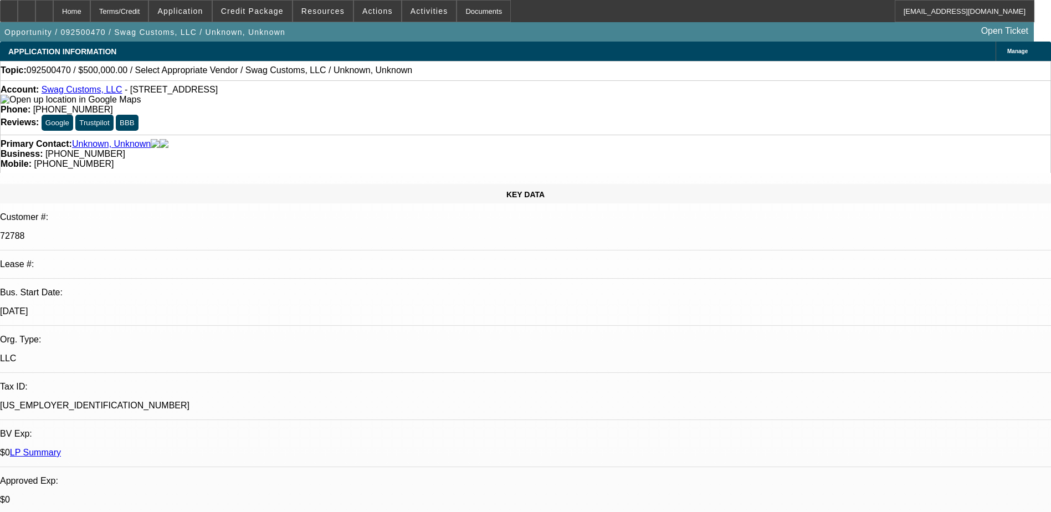
click at [125, 139] on link "Unknown, Unknown" at bounding box center [111, 144] width 79 height 10
click at [261, 14] on span "Credit Package" at bounding box center [252, 11] width 63 height 9
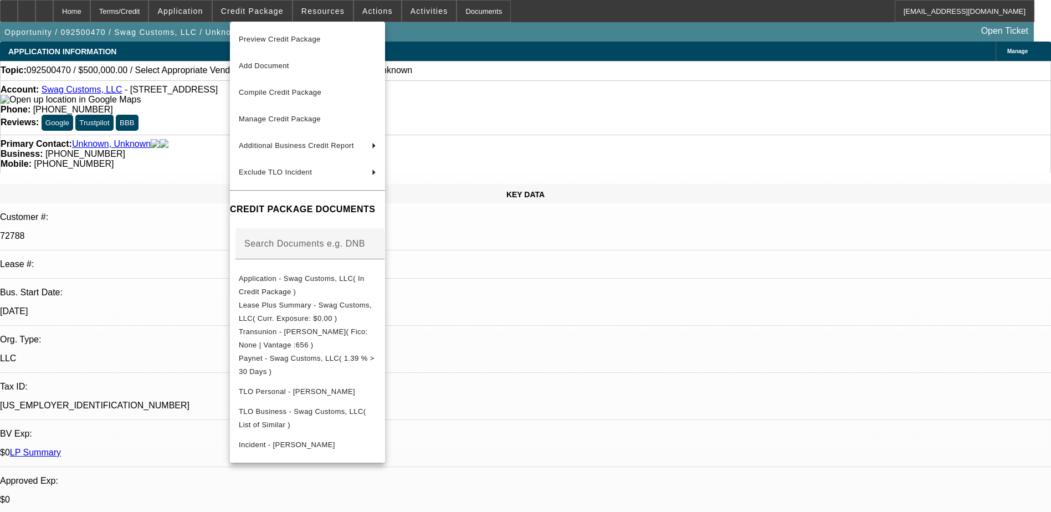
click at [49, 10] on div at bounding box center [525, 256] width 1051 height 512
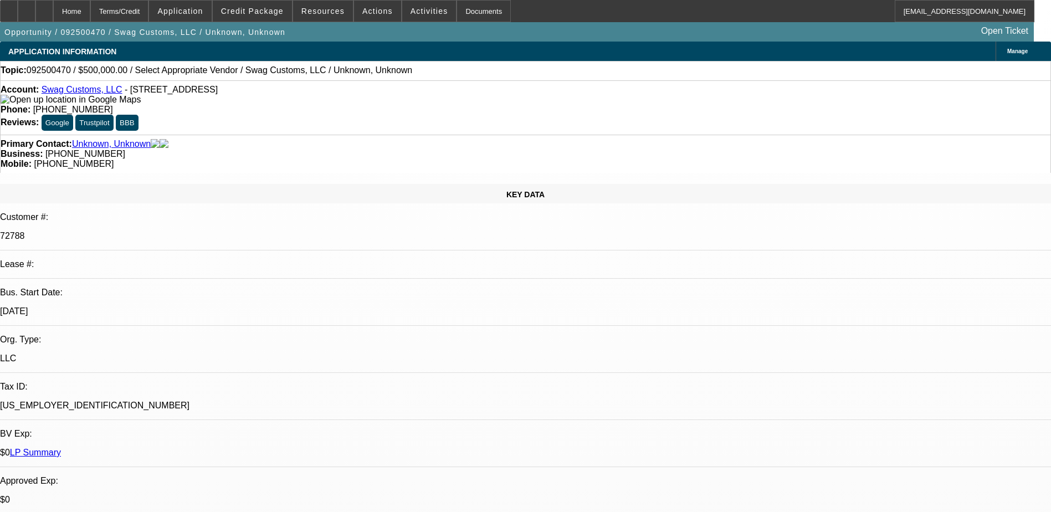
click at [35, 10] on div at bounding box center [27, 11] width 18 height 22
click at [53, 6] on div at bounding box center [44, 11] width 18 height 22
select select "0"
select select "2"
select select "0.1"
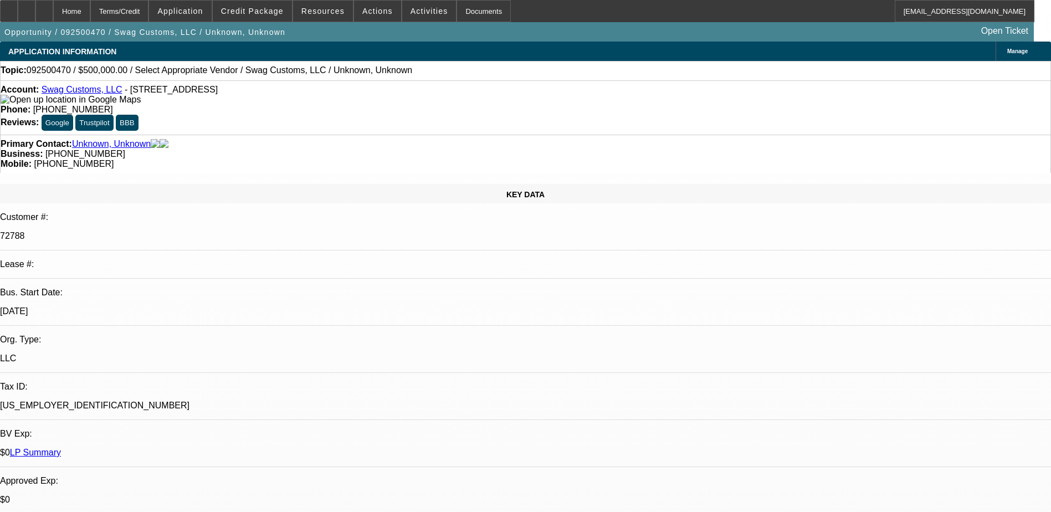
select select "1"
select select "2"
select select "4"
click at [263, 11] on span "Credit Package" at bounding box center [252, 11] width 63 height 9
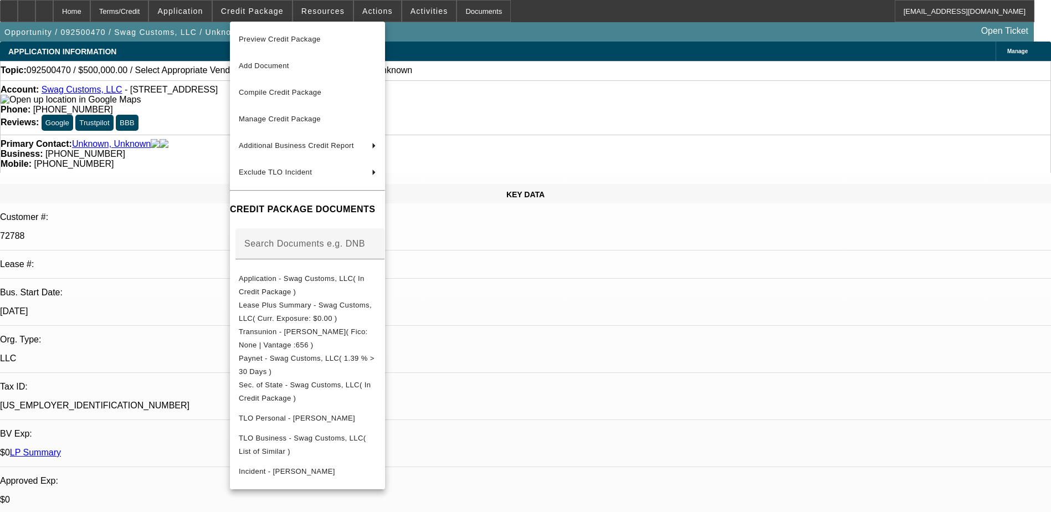
click at [536, 346] on div at bounding box center [525, 256] width 1051 height 512
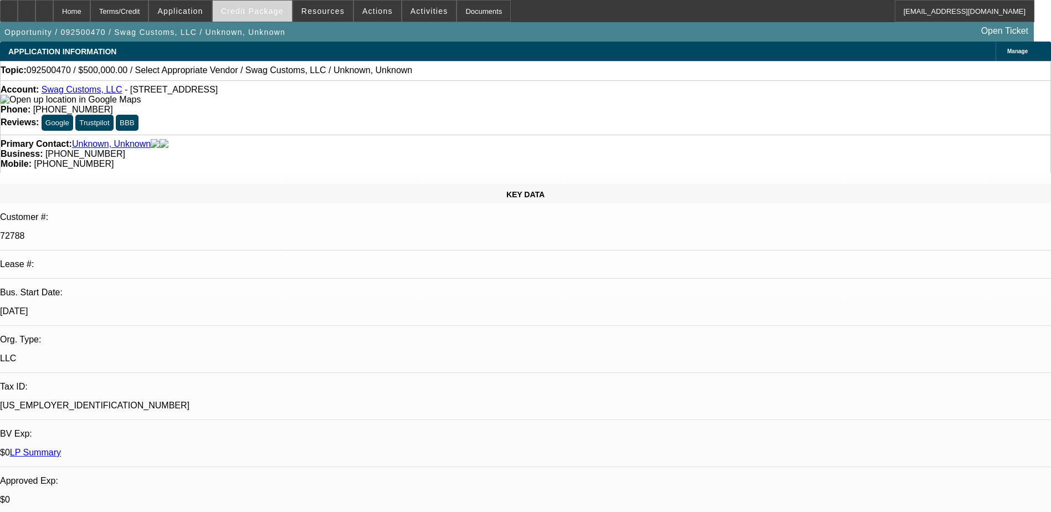
click at [280, 8] on button "Credit Package" at bounding box center [252, 11] width 79 height 21
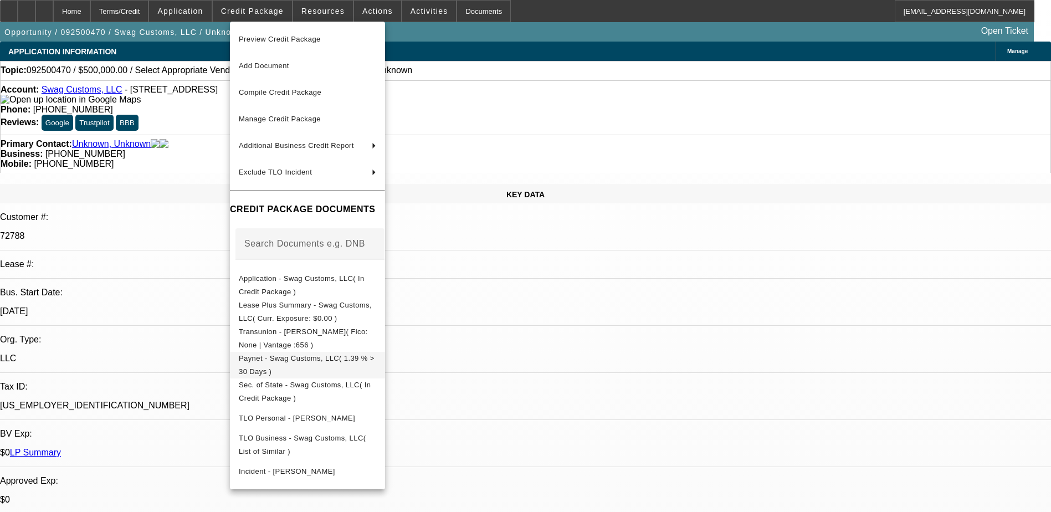
click at [285, 365] on span "Paynet - Swag Customs, LLC( 1.39 % > 30 Days )" at bounding box center [307, 365] width 136 height 22
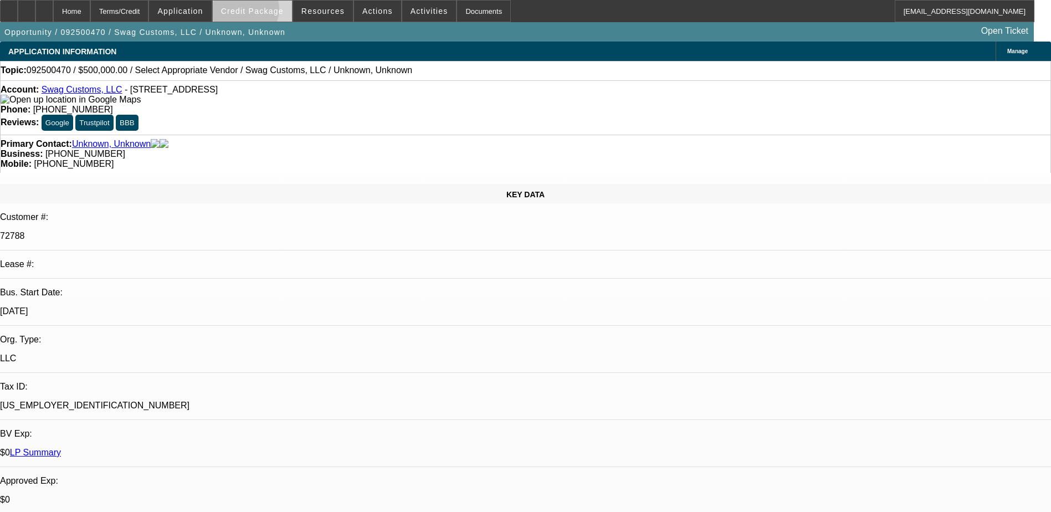
click at [261, 12] on span "Credit Package" at bounding box center [252, 11] width 63 height 9
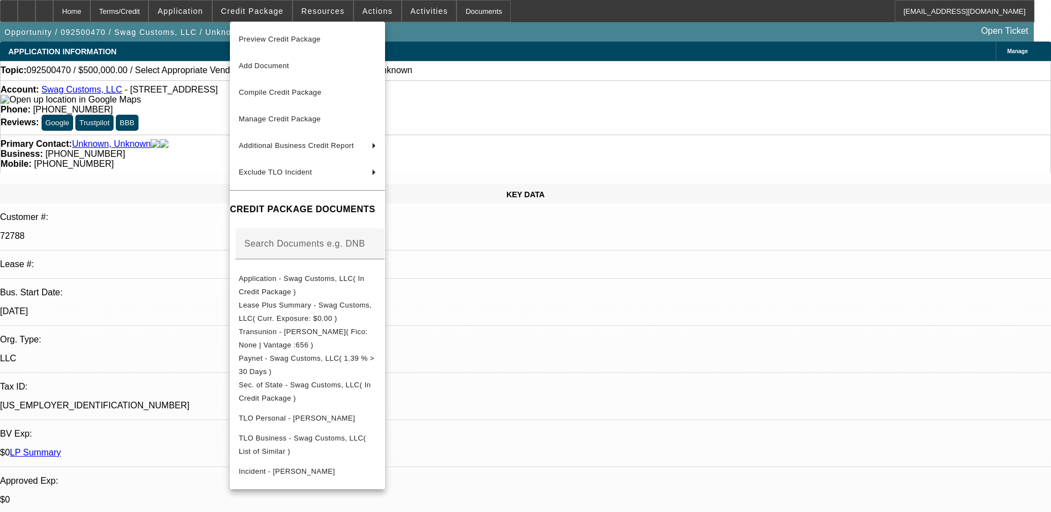
click at [627, 30] on div at bounding box center [525, 256] width 1051 height 512
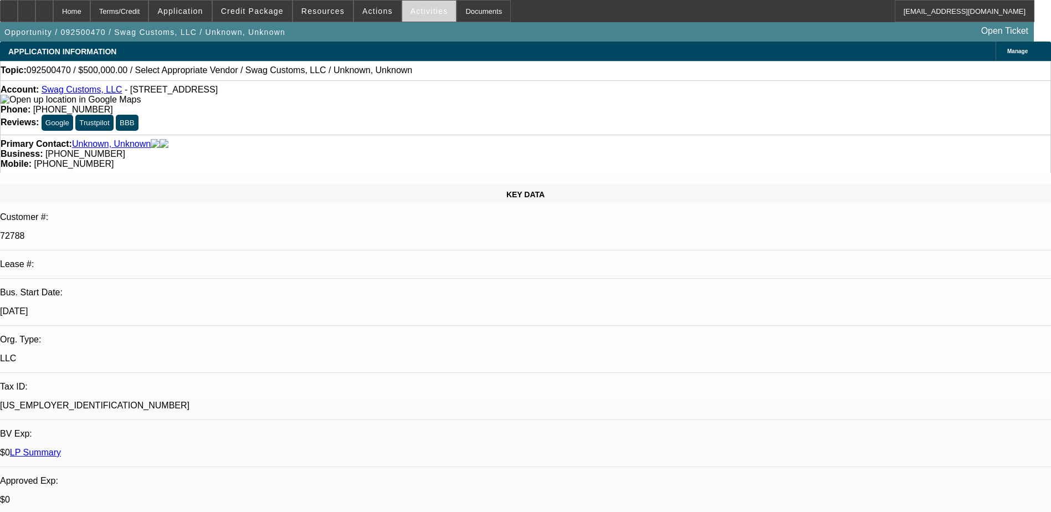
click at [418, 19] on span at bounding box center [429, 11] width 54 height 27
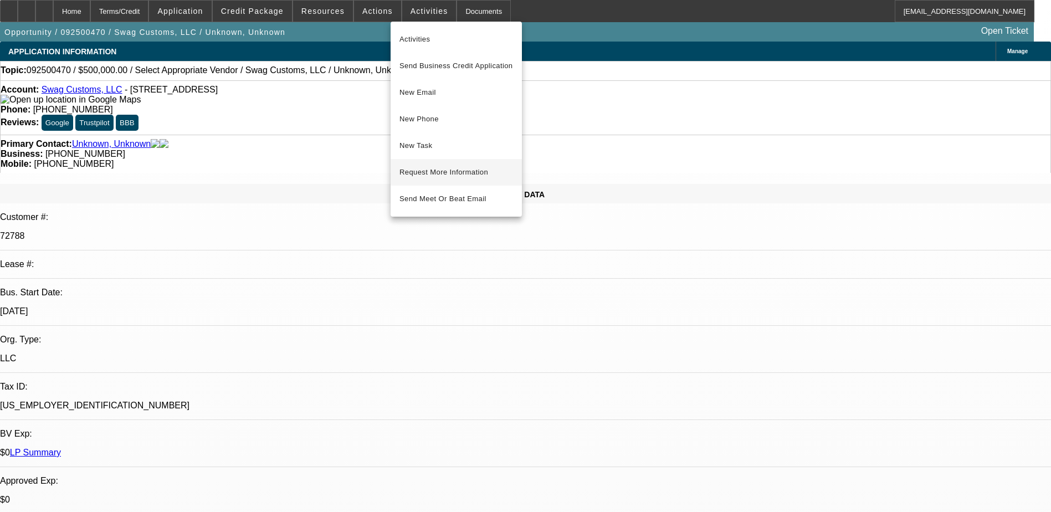
click at [435, 176] on span "Request More Information" at bounding box center [457, 172] width 114 height 13
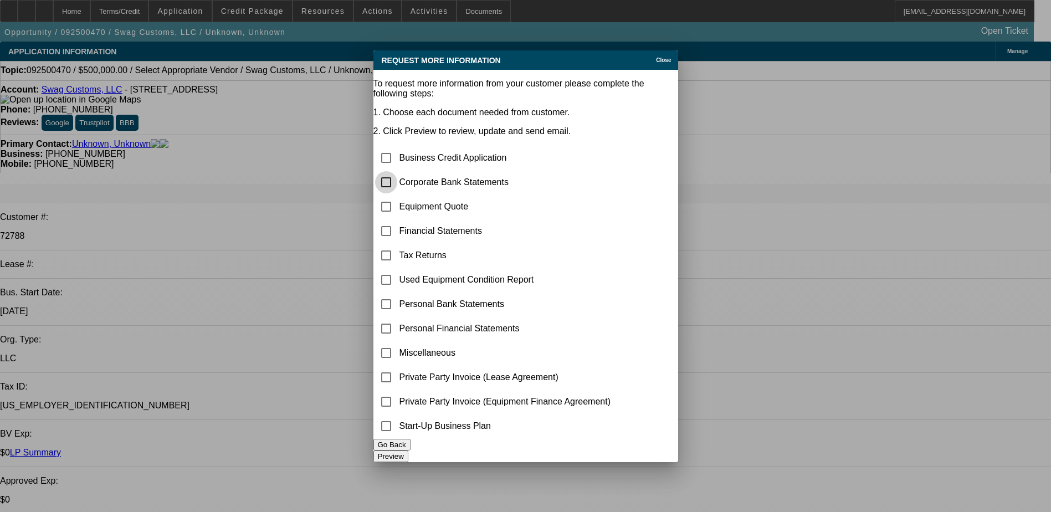
click at [397, 171] on input "checkbox" at bounding box center [386, 182] width 22 height 22
checkbox input "true"
click at [409, 451] on button "Preview" at bounding box center [391, 457] width 35 height 12
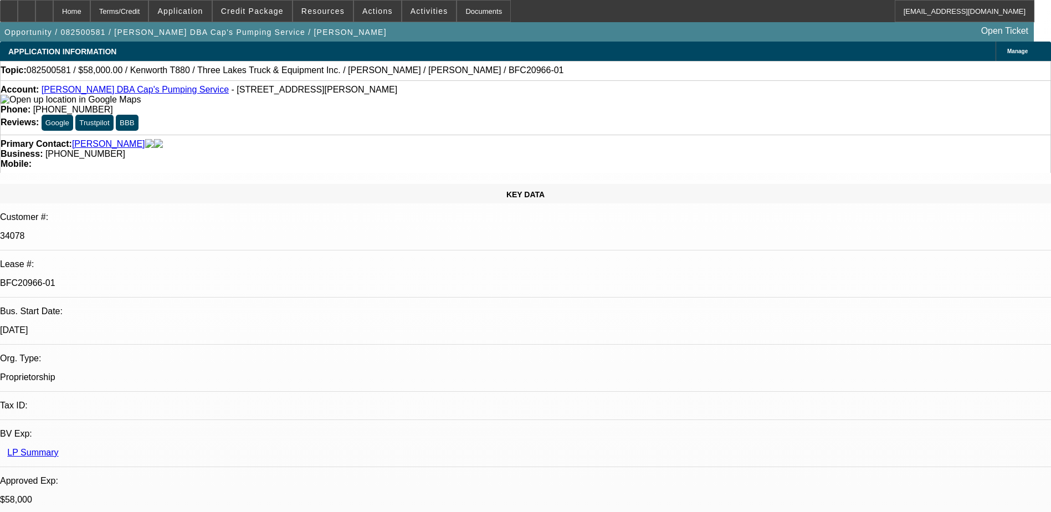
select select "0"
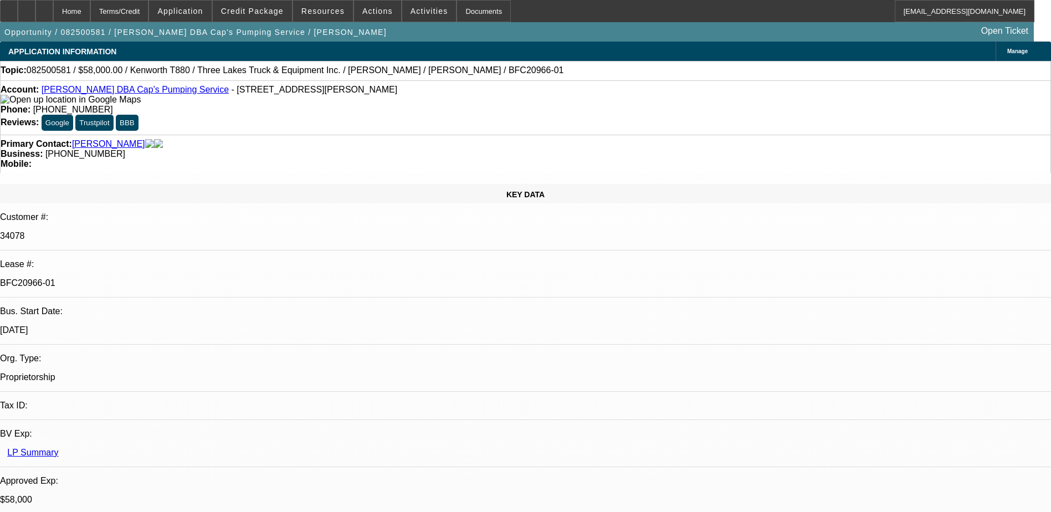
select select "0"
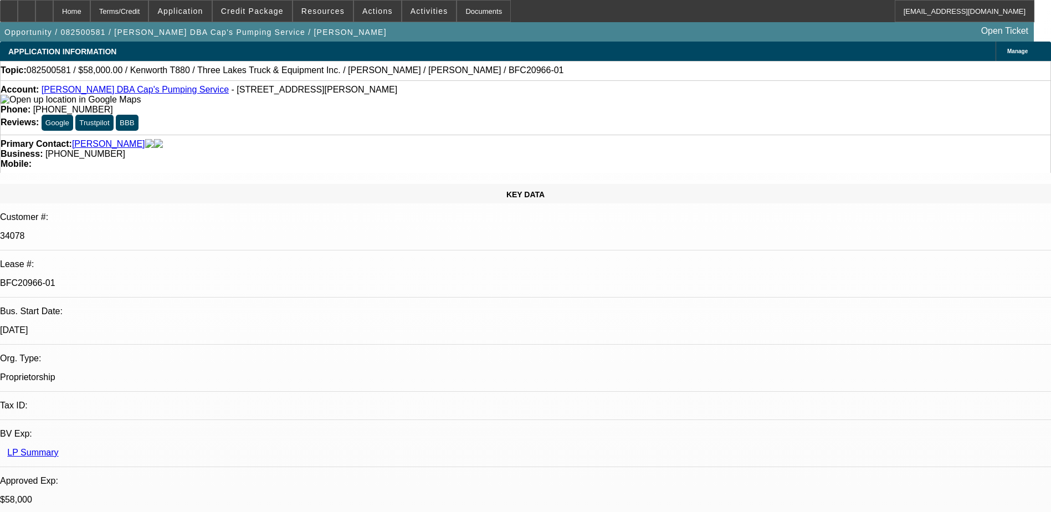
select select "0"
select select "0.1"
select select "1"
select select "9"
select select "6"
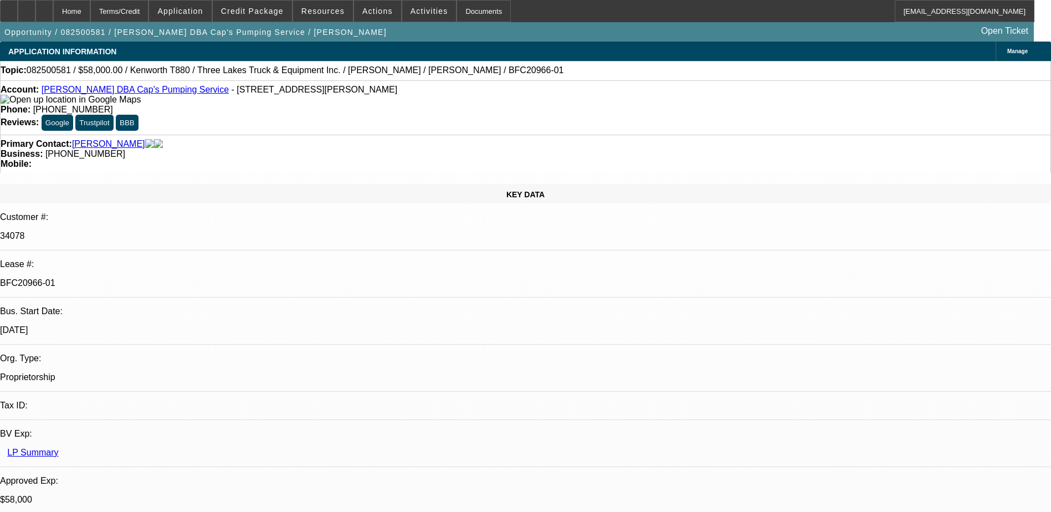
select select "1"
select select "9"
select select "6"
select select "1"
select select "9"
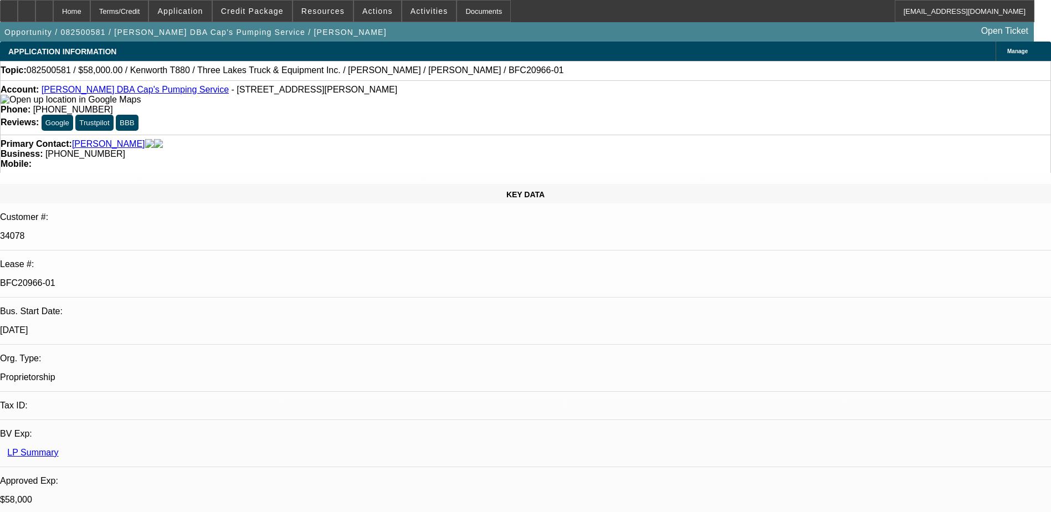
select select "6"
select select "1"
select select "9"
select select "4"
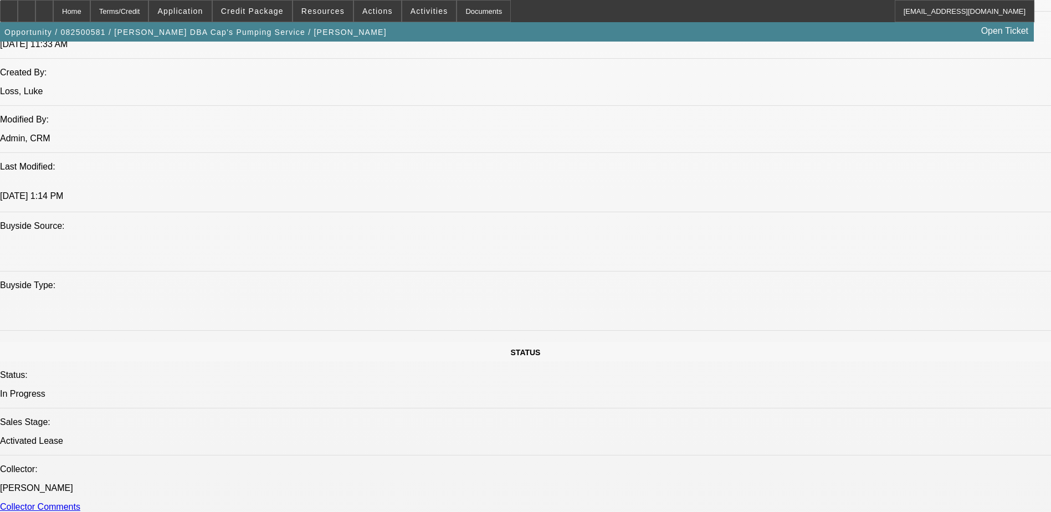
scroll to position [1053, 0]
